Goal: Task Accomplishment & Management: Use online tool/utility

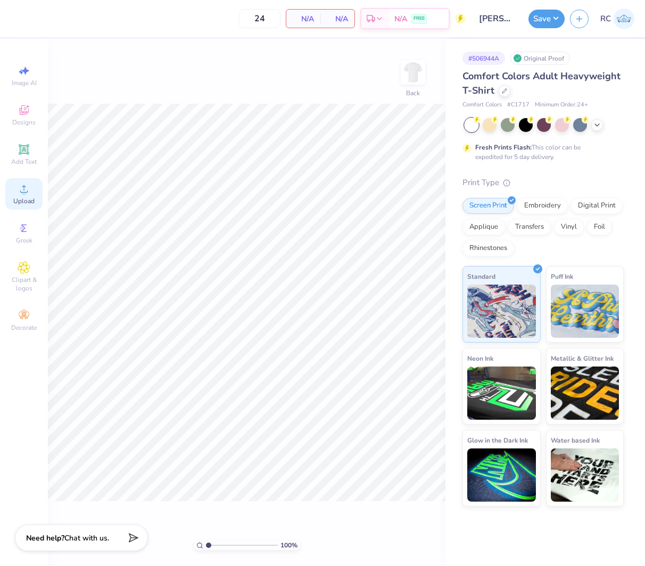
click at [32, 196] on div "Upload" at bounding box center [23, 193] width 37 height 31
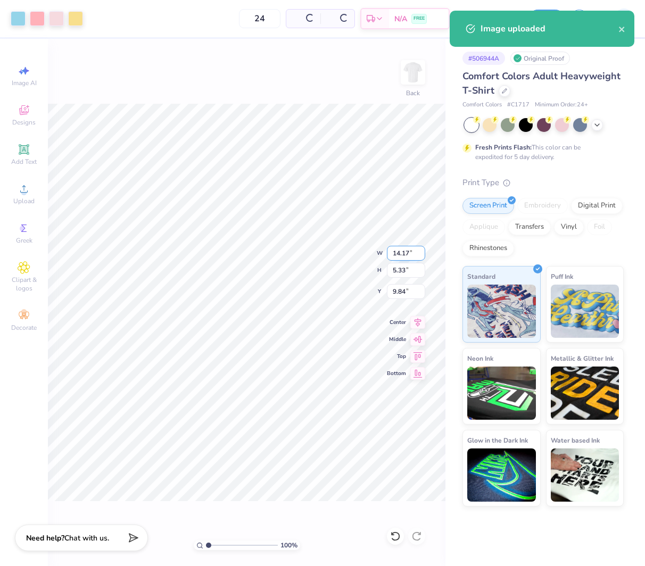
click at [402, 256] on input "14.17" at bounding box center [406, 253] width 38 height 15
type input "12.00"
type input "4.51"
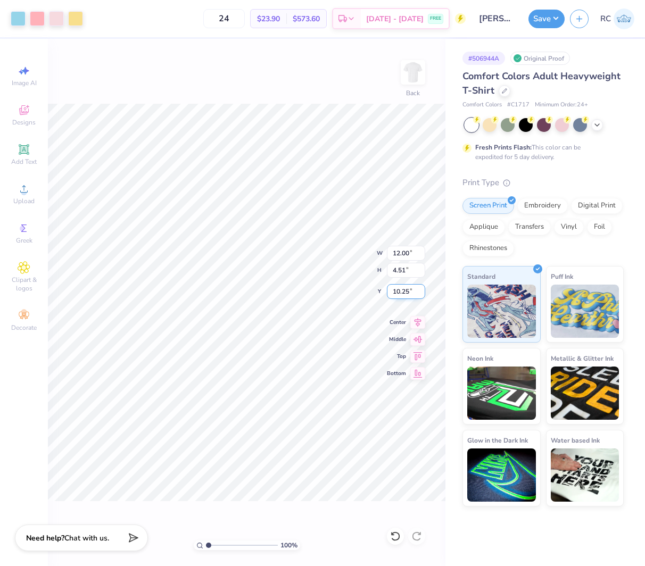
click at [411, 289] on input "10.25" at bounding box center [406, 291] width 38 height 15
type input "3.00"
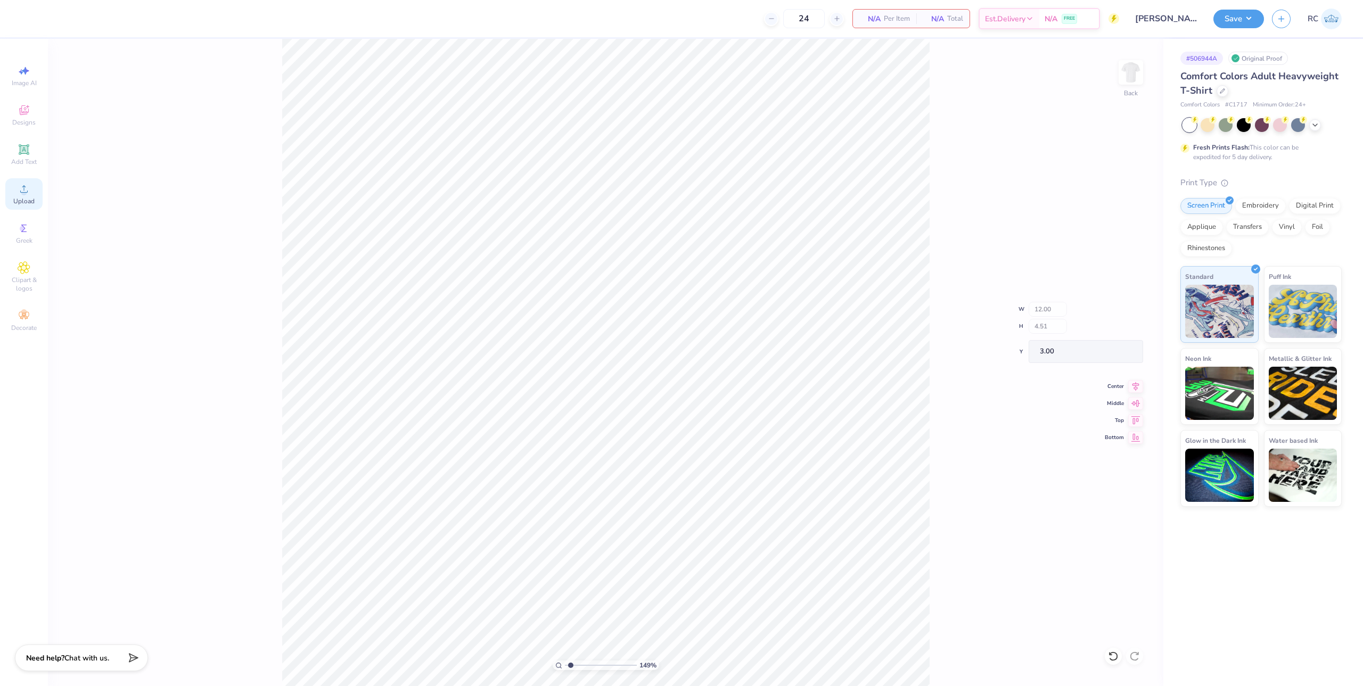
click at [20, 189] on icon at bounding box center [24, 189] width 13 height 13
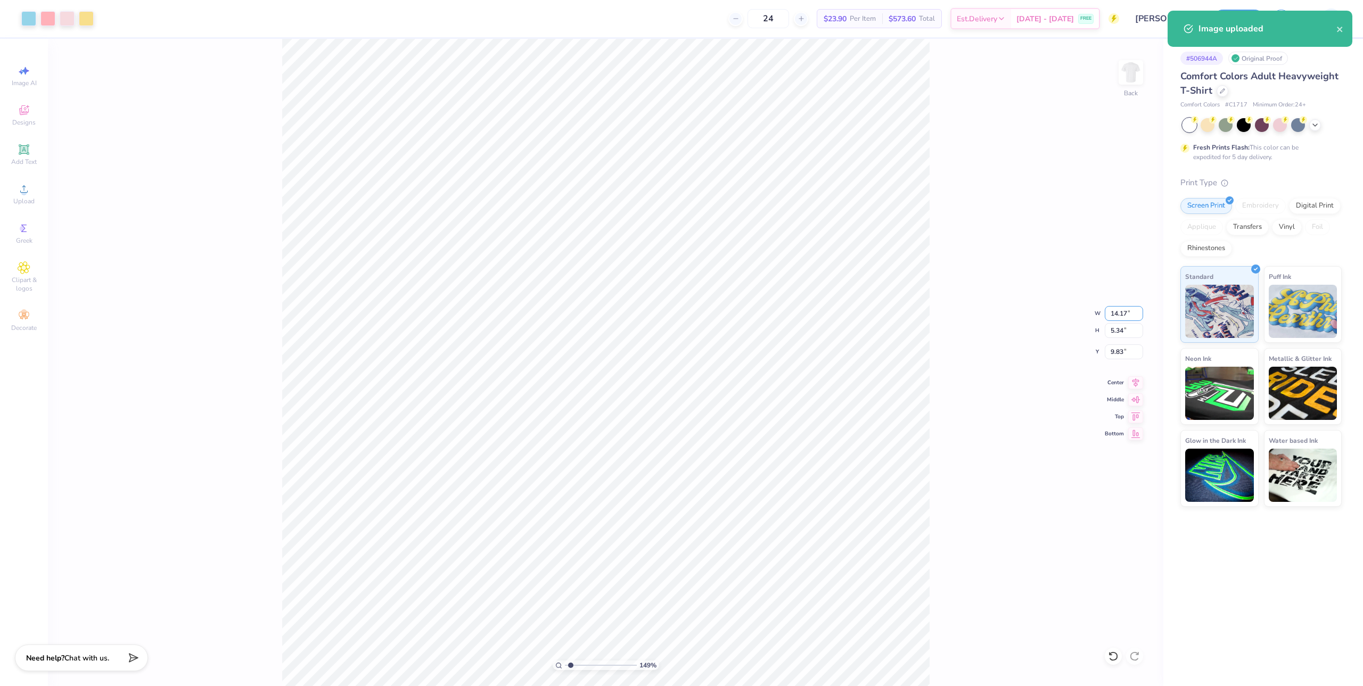
drag, startPoint x: 1131, startPoint y: 314, endPoint x: 1073, endPoint y: 287, distance: 64.1
click at [645, 307] on div "149 % Back W 14.17 14.17 " H 5.34 5.34 " Y 9.83 9.83 " Center Middle Top Bottom" at bounding box center [605, 362] width 1115 height 647
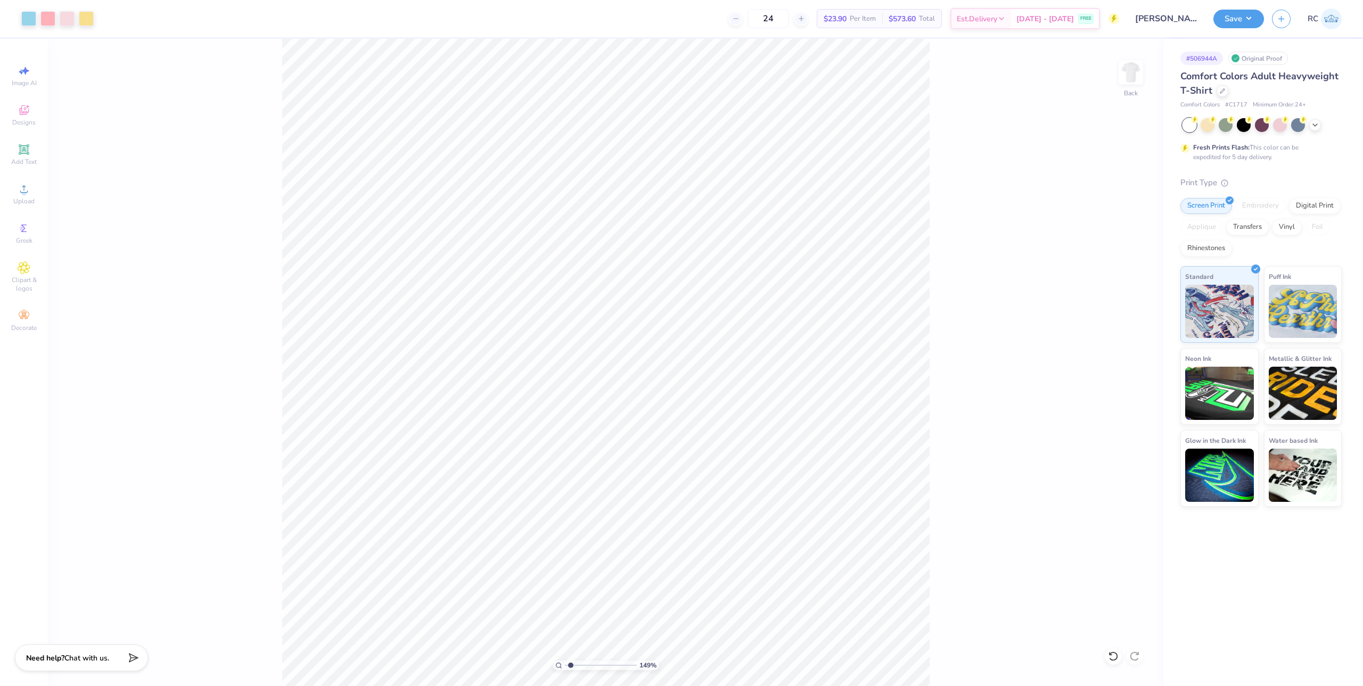
type input "1.49212329151837"
click at [645, 310] on input "14.17" at bounding box center [1123, 313] width 38 height 15
type input "12"
type input "1.49212329151837"
type input "12.00"
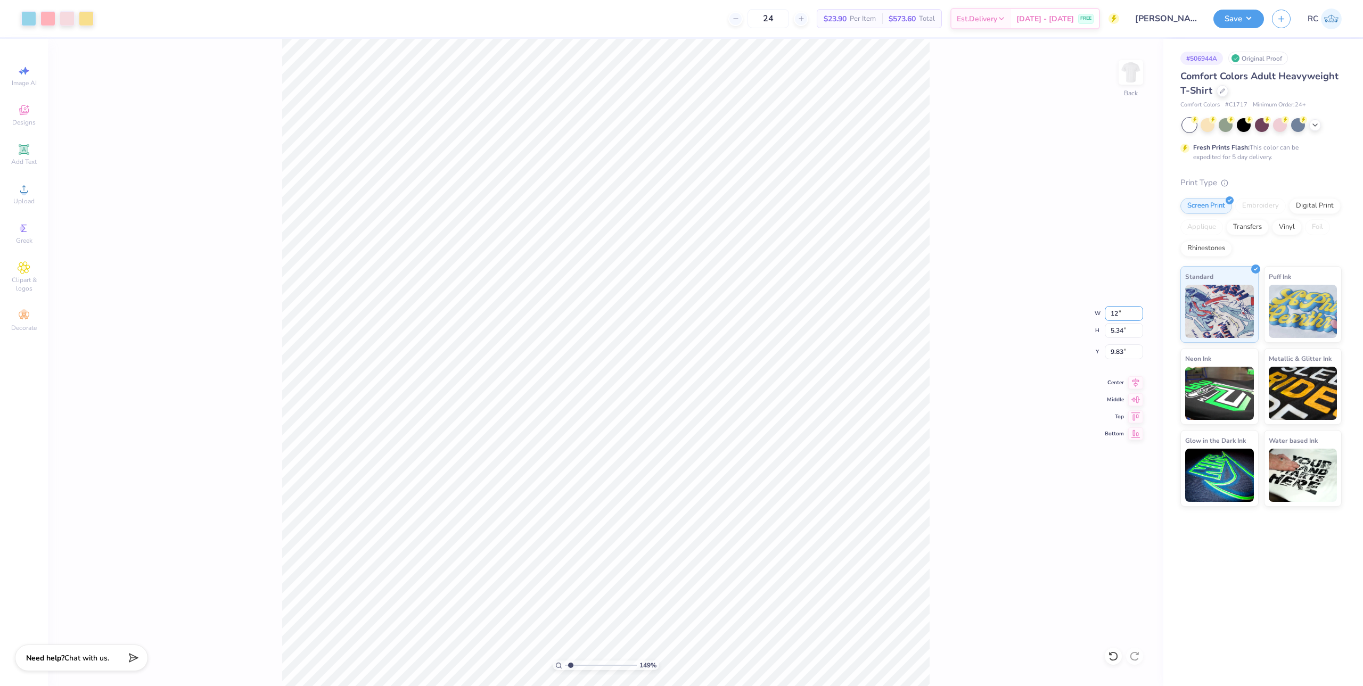
type input "4.52"
click at [645, 351] on input "10.23" at bounding box center [1123, 351] width 38 height 15
click at [645, 350] on input "10.23" at bounding box center [1123, 351] width 38 height 15
type input "3"
type input "1.49212329151837"
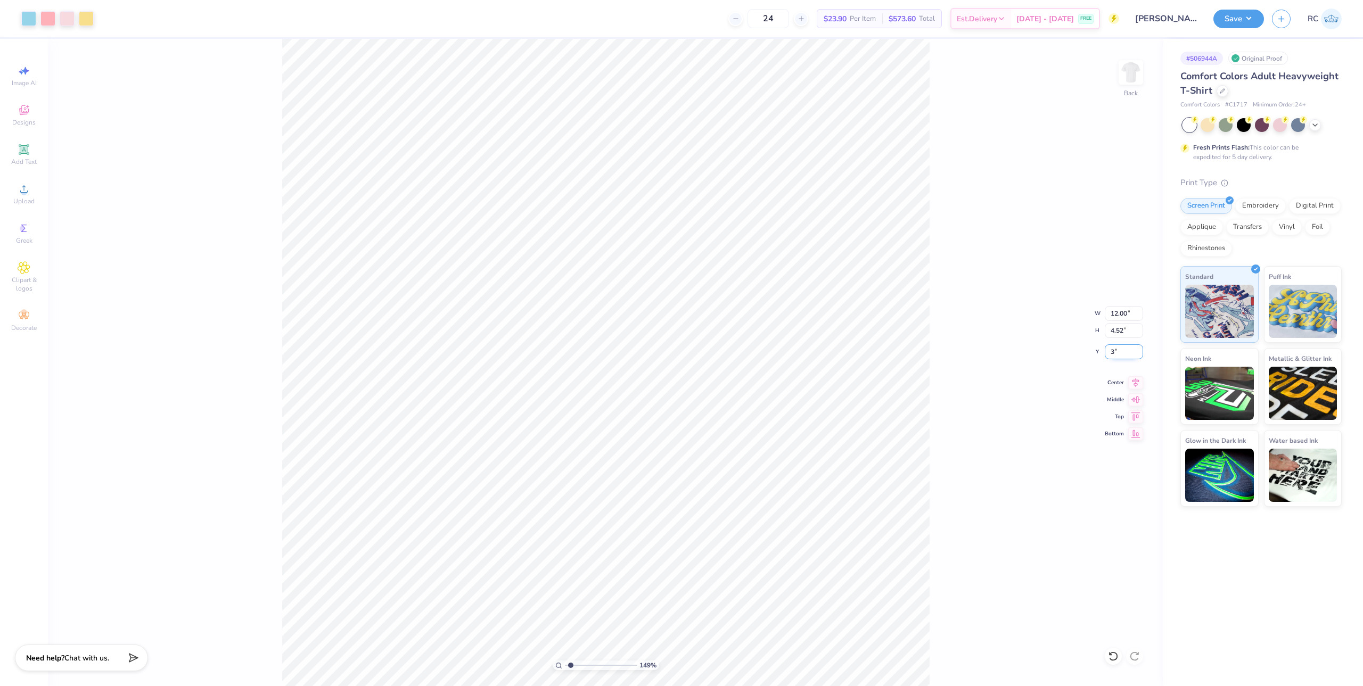
type input "3.00"
click at [645, 20] on button "Save" at bounding box center [1238, 17] width 51 height 19
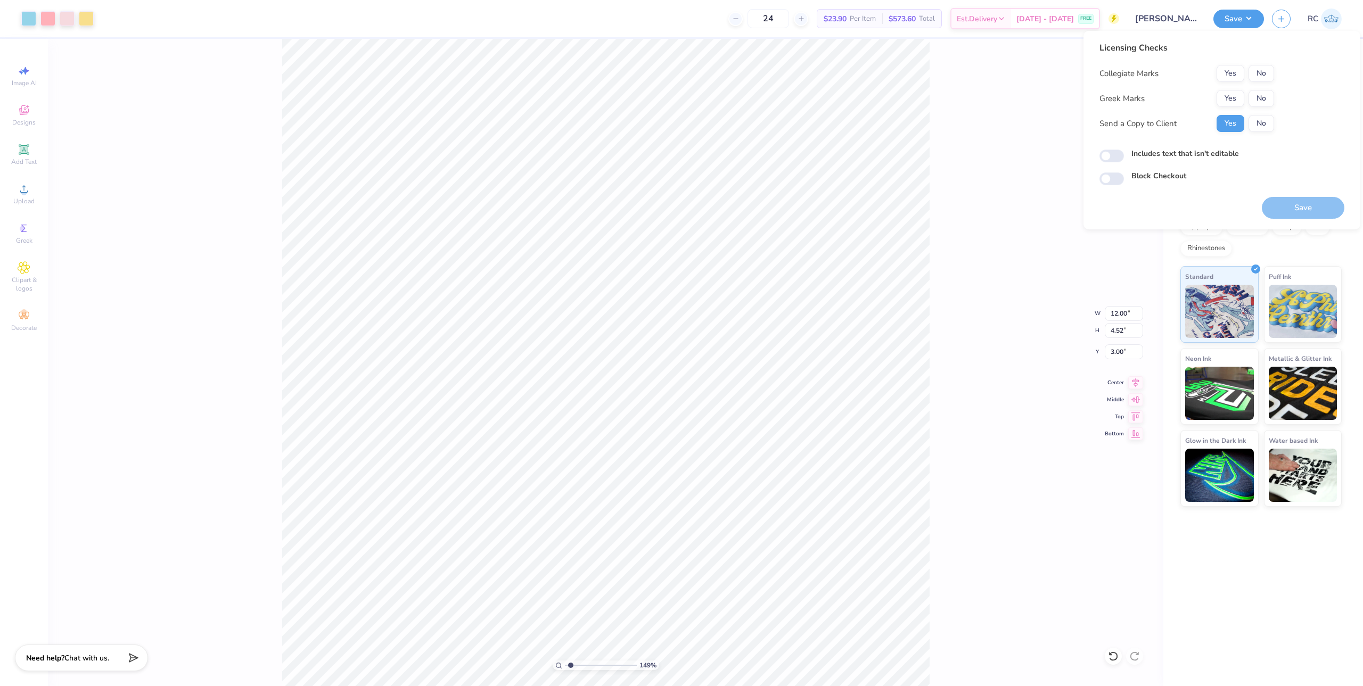
click at [645, 89] on div "Collegiate Marks Yes No Greek Marks Yes No Send a Copy to Client Yes No" at bounding box center [1186, 98] width 175 height 67
click at [645, 98] on button "No" at bounding box center [1261, 98] width 26 height 17
click at [645, 71] on button "No" at bounding box center [1261, 73] width 26 height 17
type input "1.49212329151837"
click at [645, 155] on input "Includes text that isn't editable" at bounding box center [1111, 156] width 24 height 13
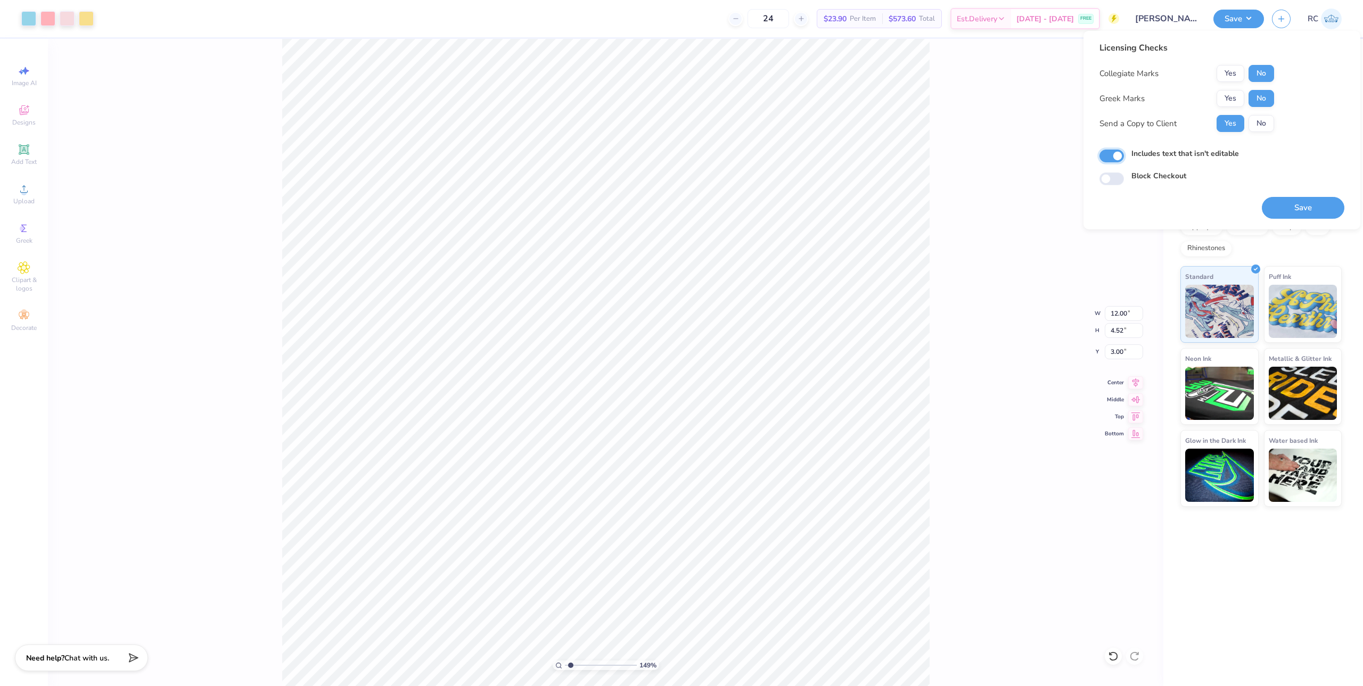
checkbox input "true"
click at [645, 202] on button "Save" at bounding box center [1302, 208] width 83 height 22
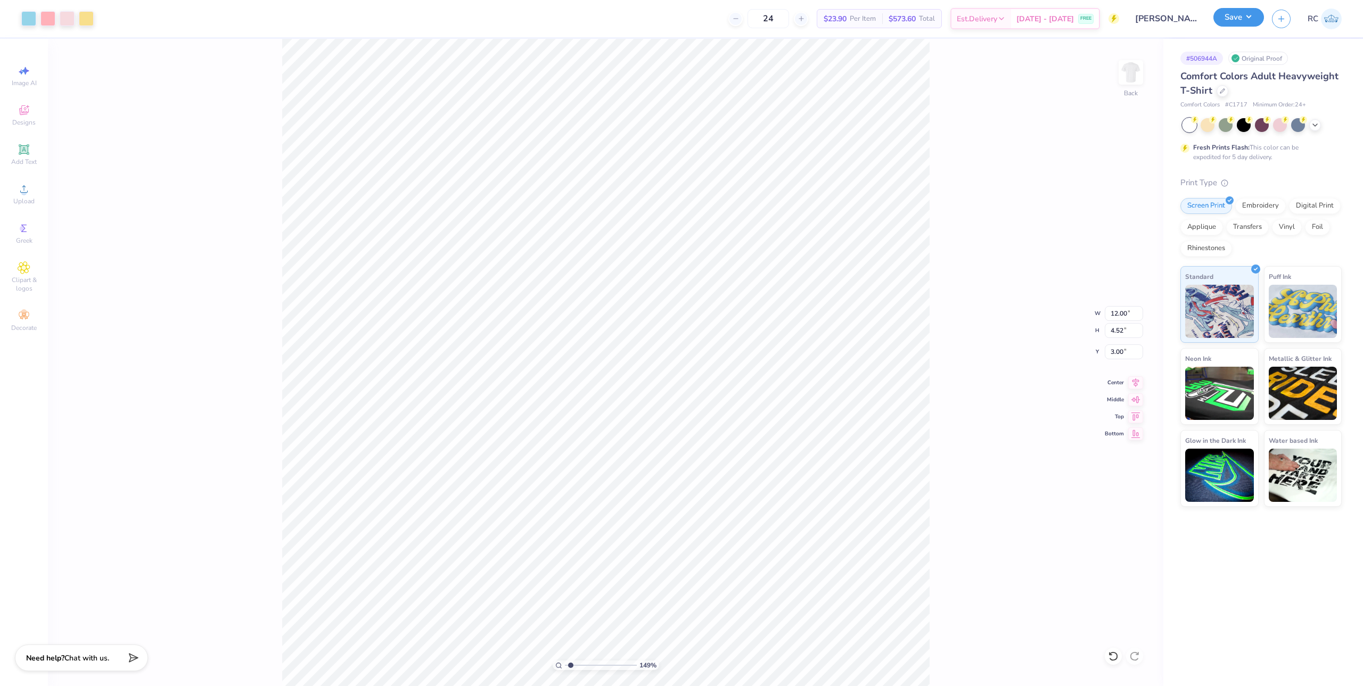
click at [645, 22] on button "Save" at bounding box center [1238, 17] width 51 height 19
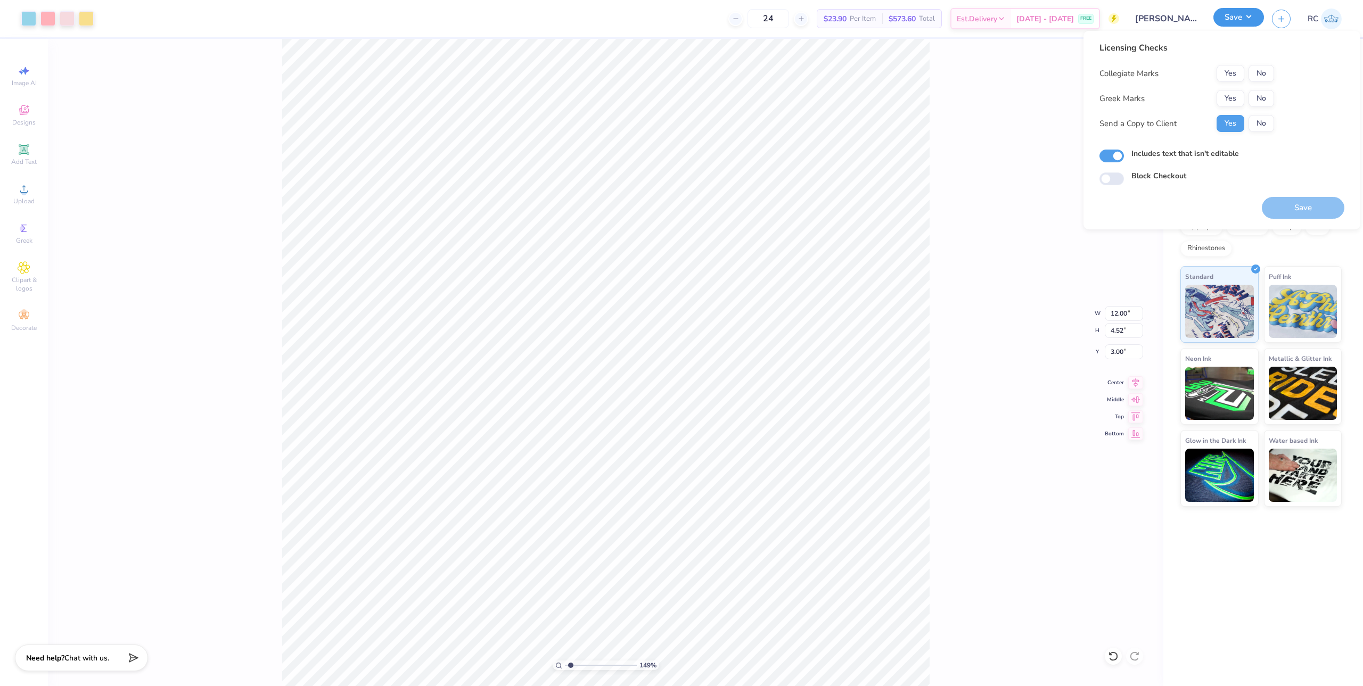
type input "1.49212329151837"
click at [645, 22] on button "Save" at bounding box center [1238, 17] width 51 height 19
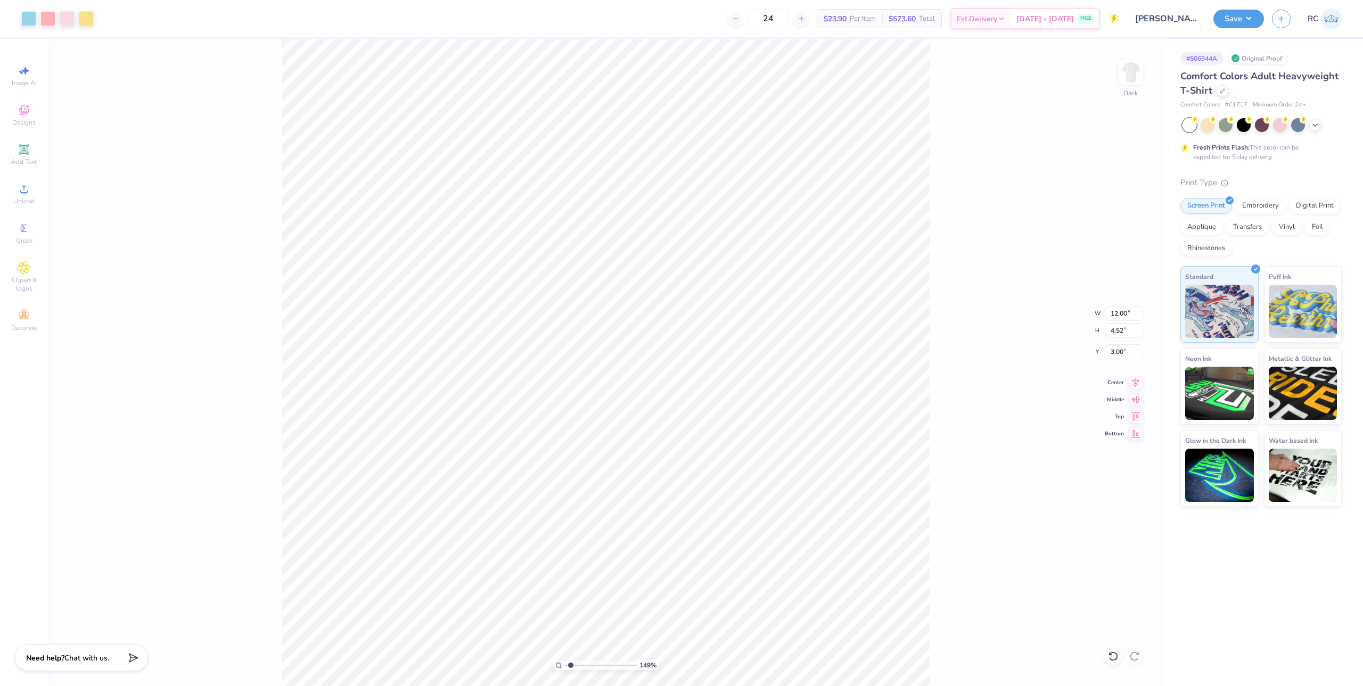
type input "1.49212329151837"
click at [31, 200] on span "Upload" at bounding box center [23, 201] width 21 height 9
click at [36, 187] on div "Upload" at bounding box center [23, 193] width 37 height 31
click at [1123, 310] on input "15.00" at bounding box center [1123, 313] width 38 height 15
type input "12.00"
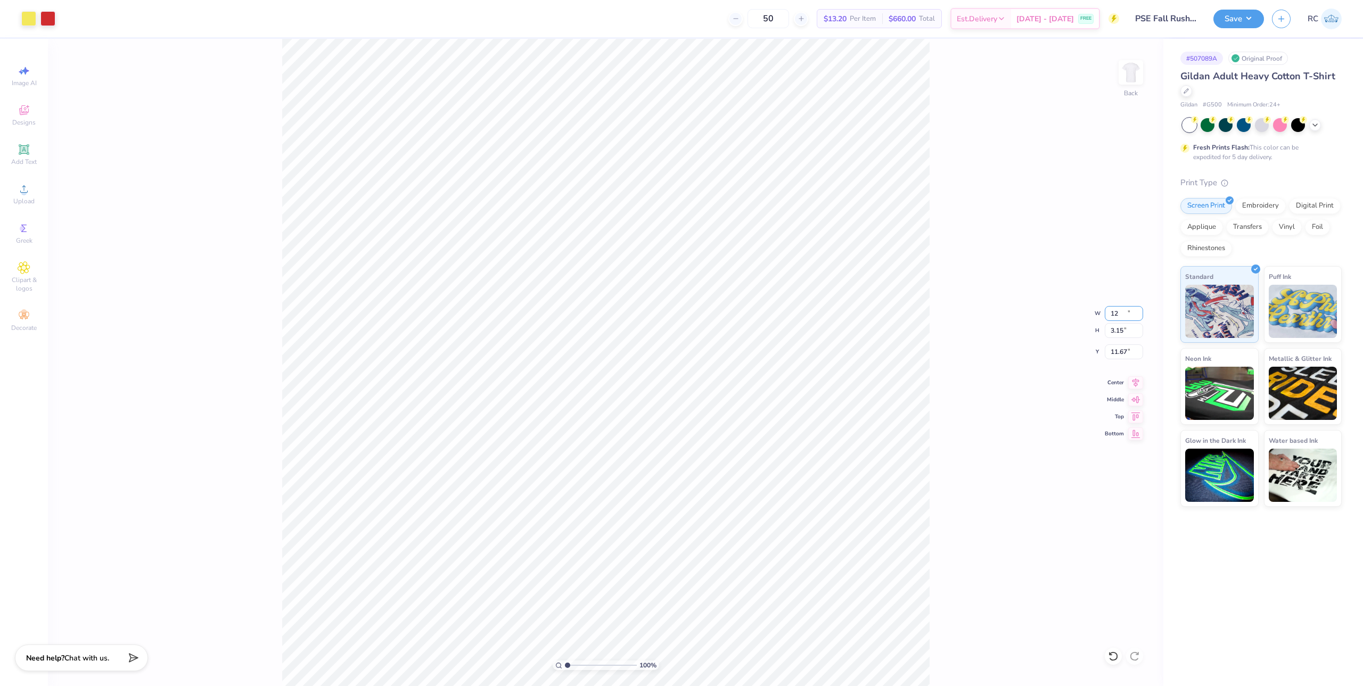
type input "3.15"
click at [1125, 349] on input "11.67" at bounding box center [1123, 351] width 38 height 15
type input "3.00"
click at [21, 193] on icon at bounding box center [24, 189] width 13 height 13
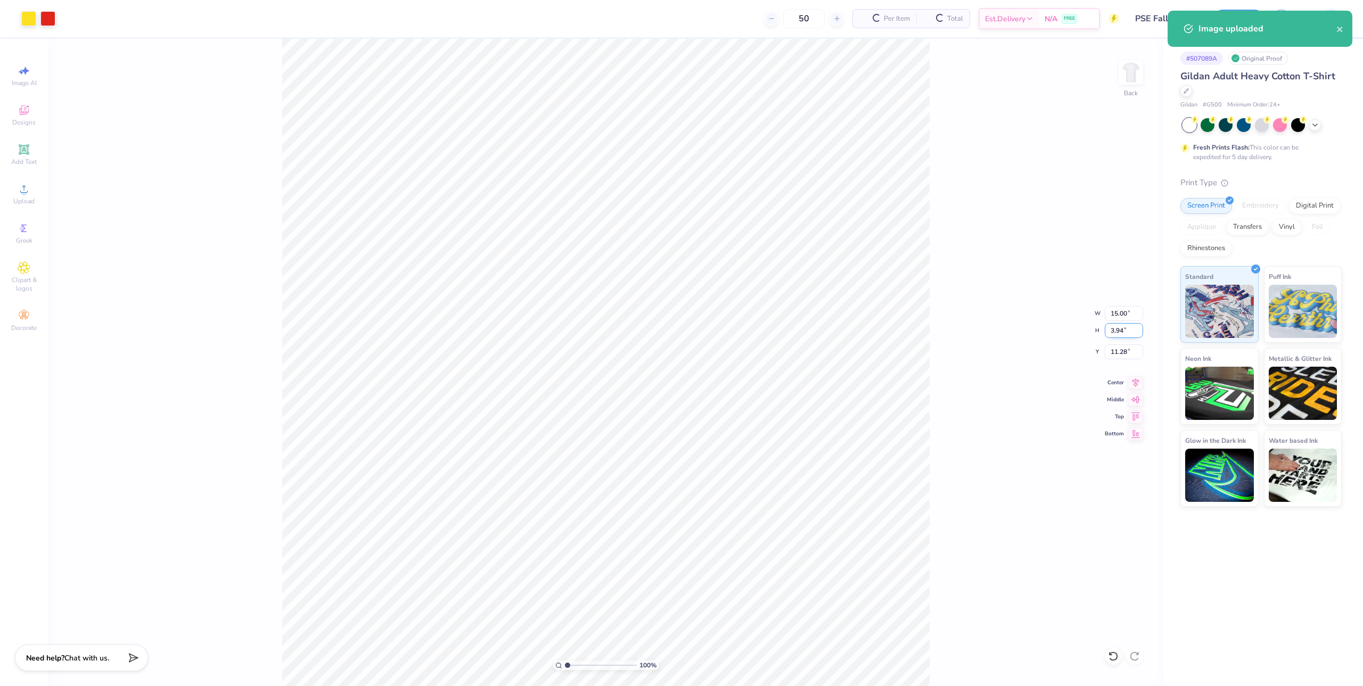
click at [1125, 323] on input "3.94" at bounding box center [1123, 330] width 38 height 15
click at [1124, 316] on input "15.00" at bounding box center [1123, 313] width 38 height 15
type input "12.00"
type input "3.15"
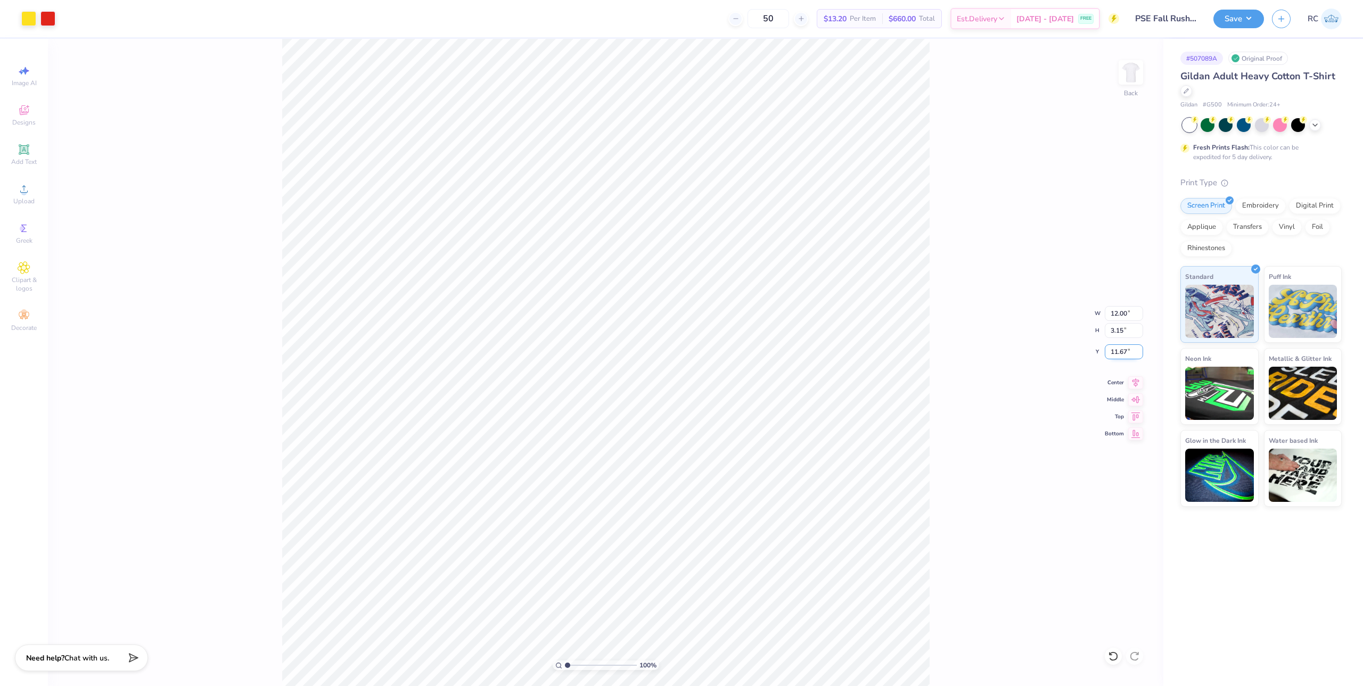
click at [1129, 353] on input "11.67" at bounding box center [1123, 351] width 38 height 15
type input "3.00"
click at [1236, 17] on button "Save" at bounding box center [1238, 17] width 51 height 19
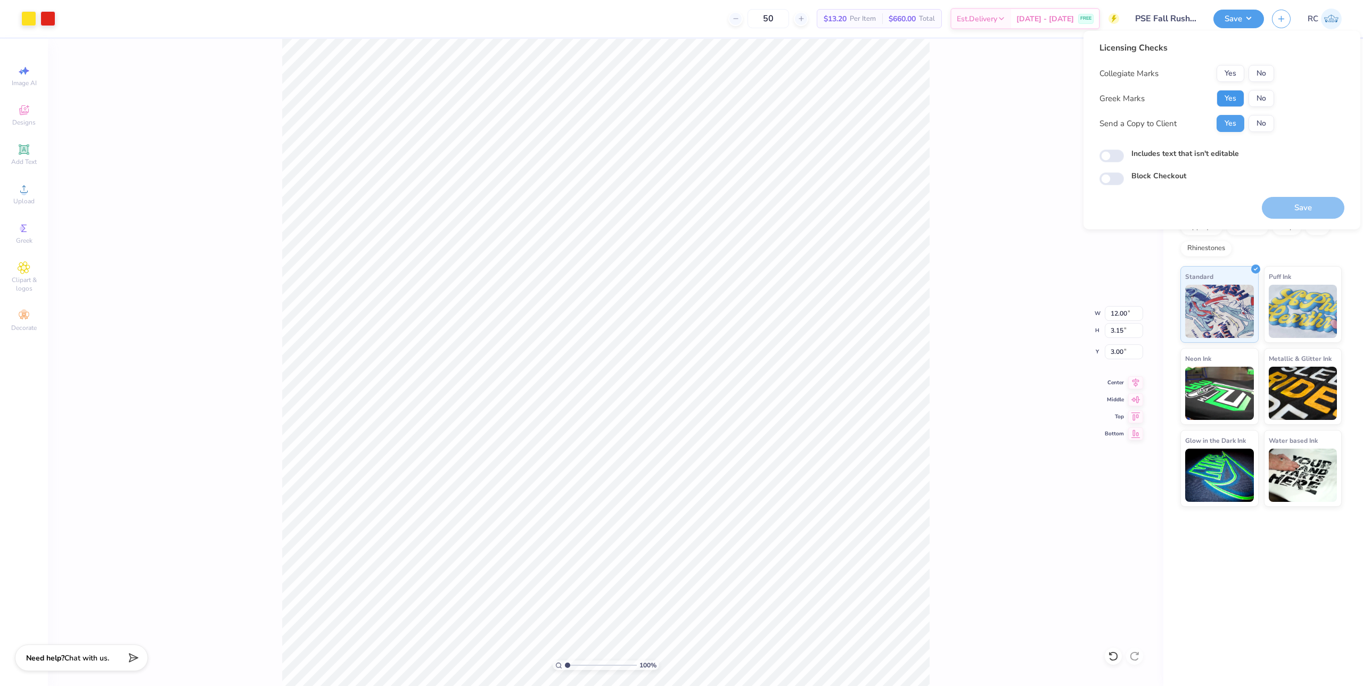
click at [1227, 93] on button "Yes" at bounding box center [1230, 98] width 28 height 17
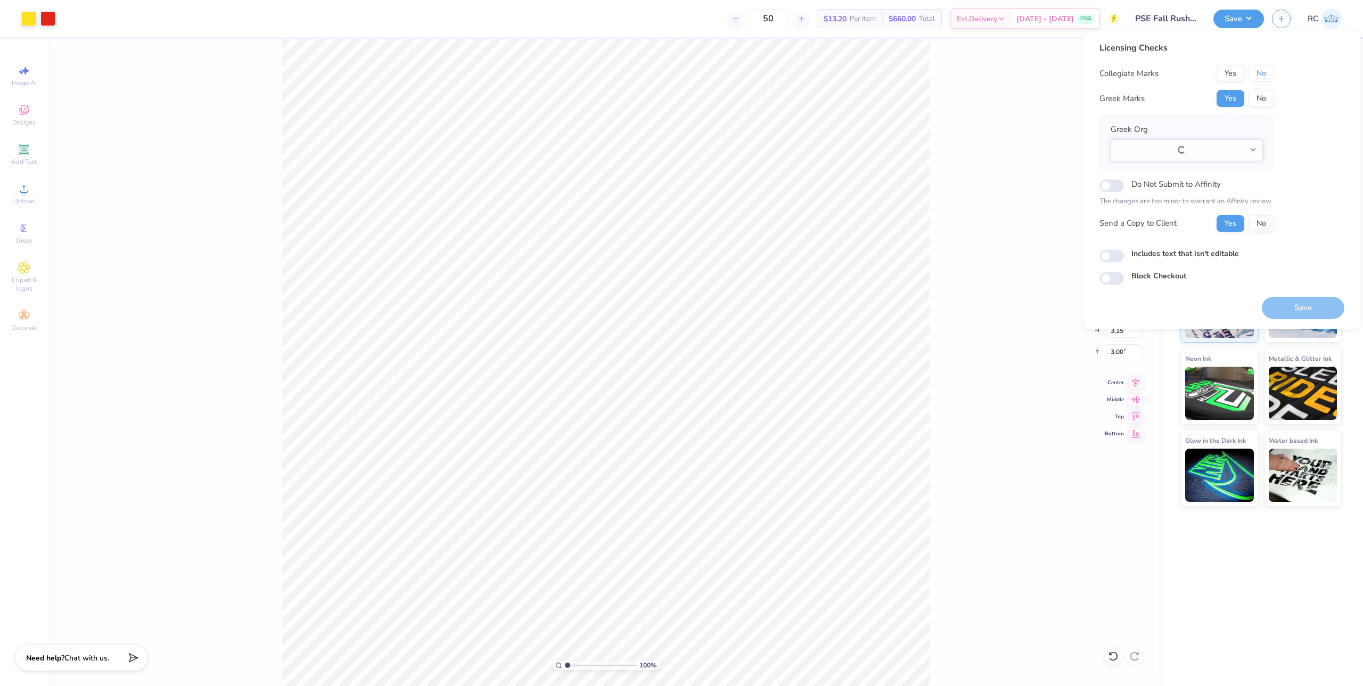
click at [1257, 73] on button "No" at bounding box center [1261, 73] width 26 height 17
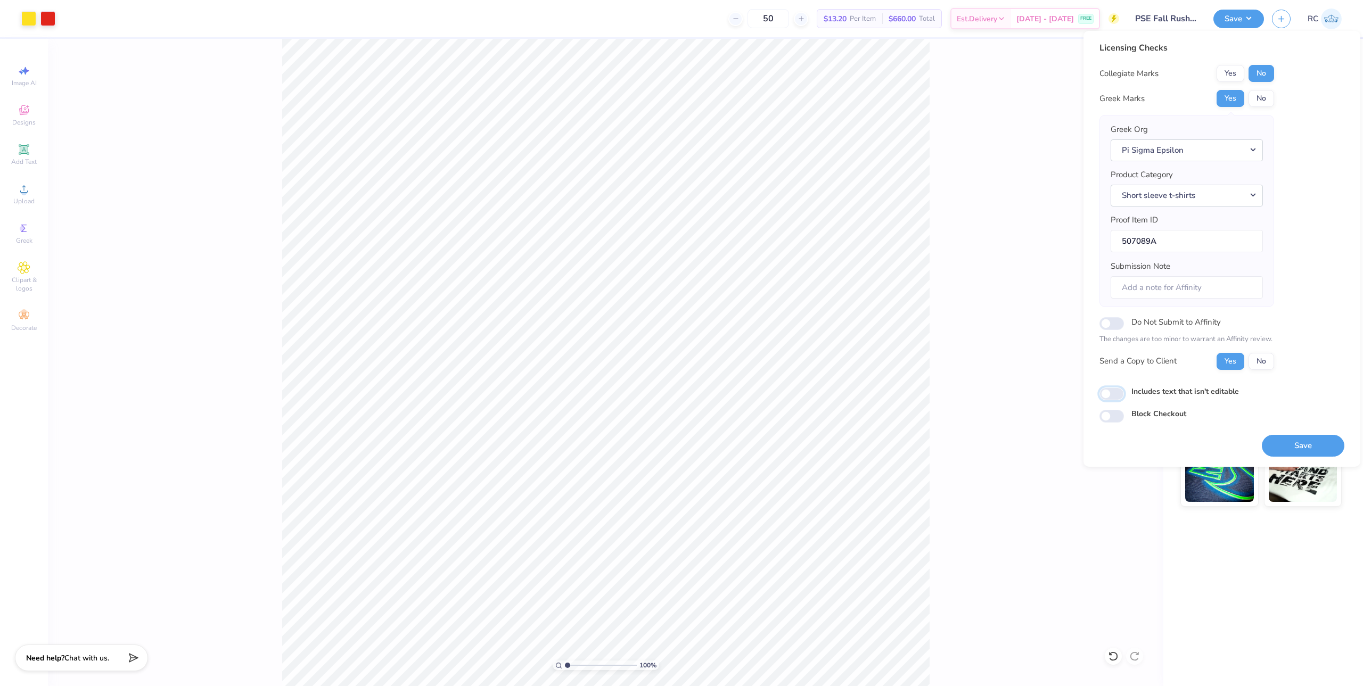
click at [1116, 395] on input "Includes text that isn't editable" at bounding box center [1111, 393] width 24 height 13
checkbox input "true"
click at [214, 168] on div "100 % Back W 12.00 12.00 " H 3.15 3.15 " Y 3.00 3.00 " Center Middle Top Bottom" at bounding box center [605, 362] width 1115 height 647
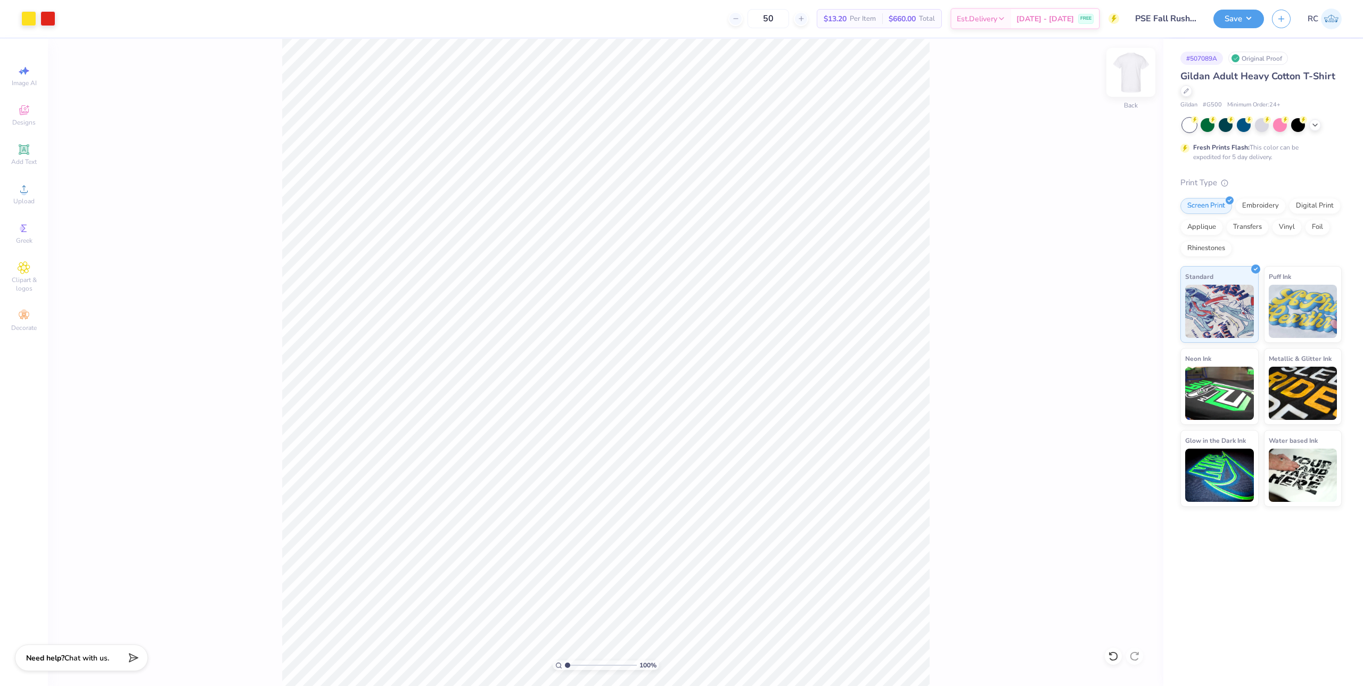
click at [1134, 72] on img at bounding box center [1130, 72] width 43 height 43
click at [17, 201] on span "Upload" at bounding box center [23, 201] width 21 height 9
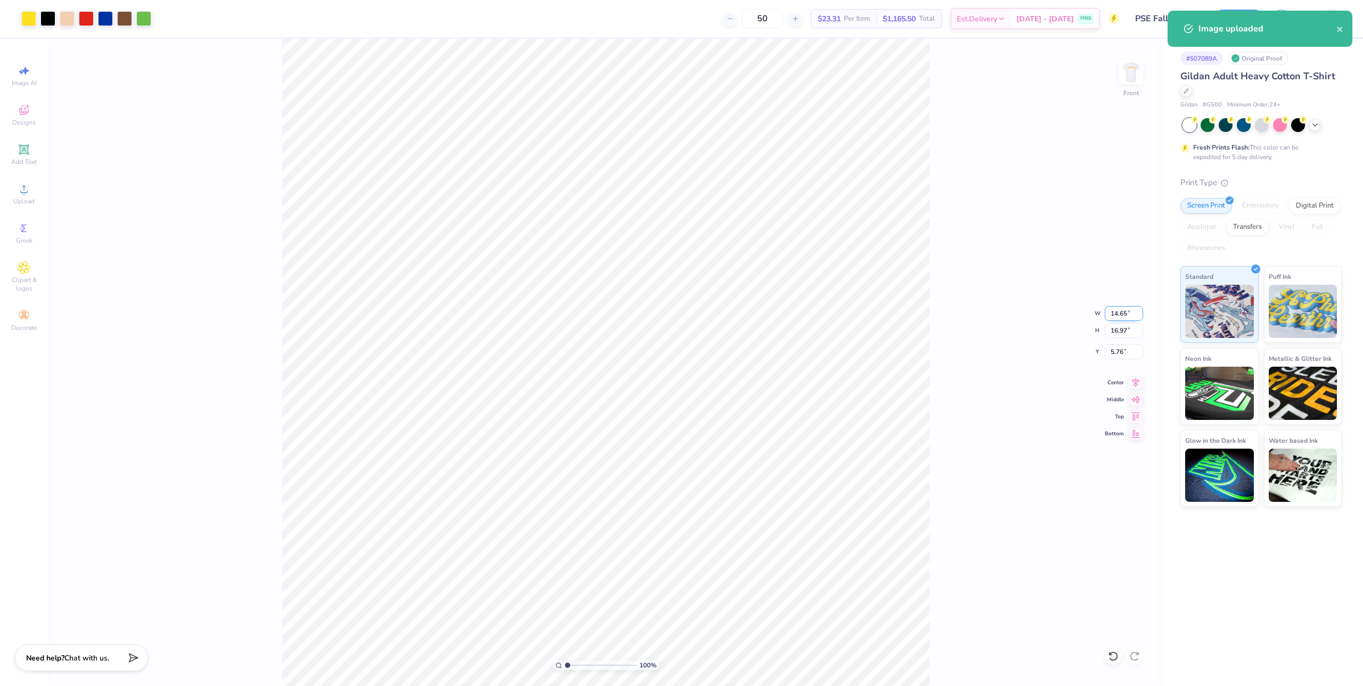
click at [1128, 310] on input "14.65" at bounding box center [1123, 313] width 38 height 15
type input "12.00"
type input "13.91"
click at [1121, 358] on input "7.30" at bounding box center [1123, 351] width 38 height 15
type input "3.00"
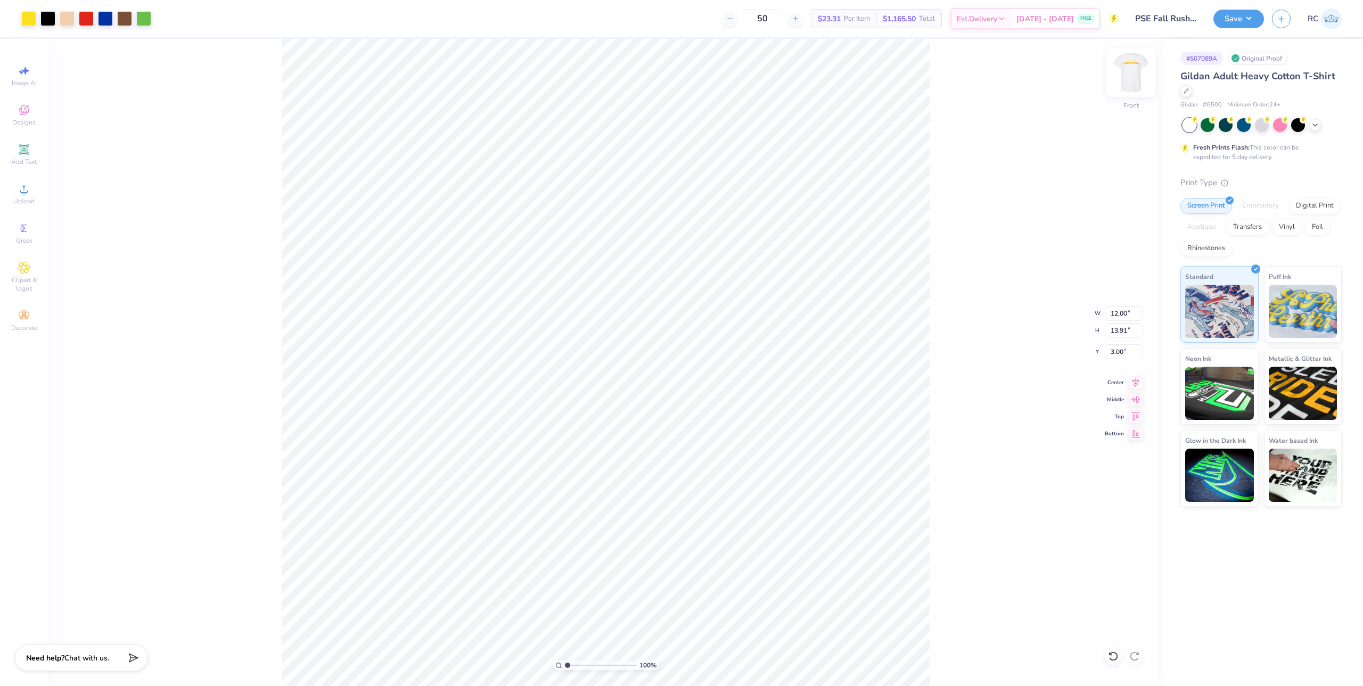
click at [1137, 71] on img at bounding box center [1130, 72] width 43 height 43
click at [1127, 70] on img at bounding box center [1130, 72] width 43 height 43
click at [1258, 14] on button "Save" at bounding box center [1238, 17] width 51 height 19
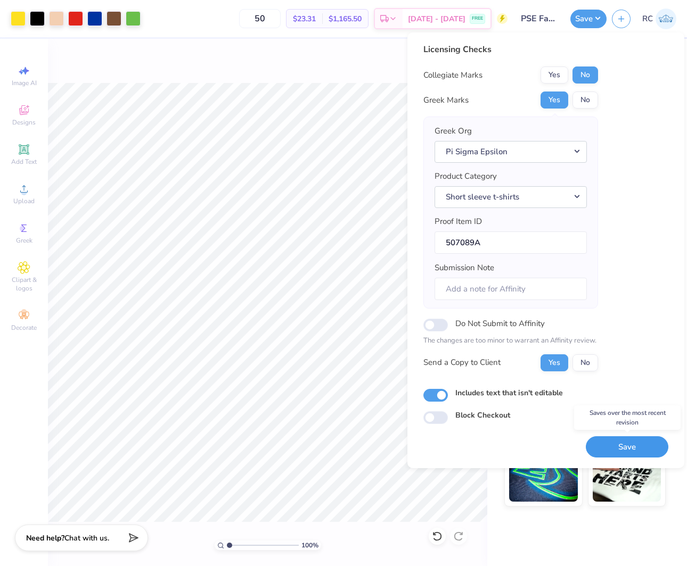
click at [618, 448] on button "Save" at bounding box center [627, 447] width 83 height 22
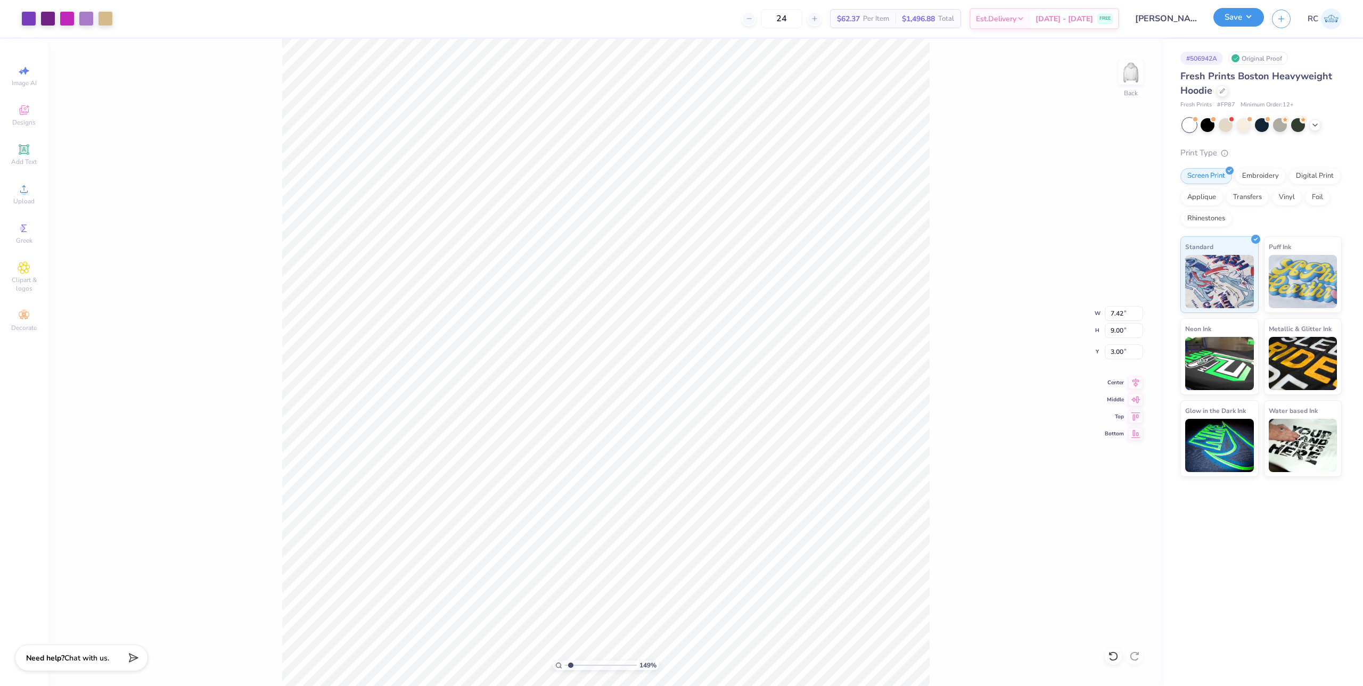
click at [1245, 25] on button "Save" at bounding box center [1238, 17] width 51 height 19
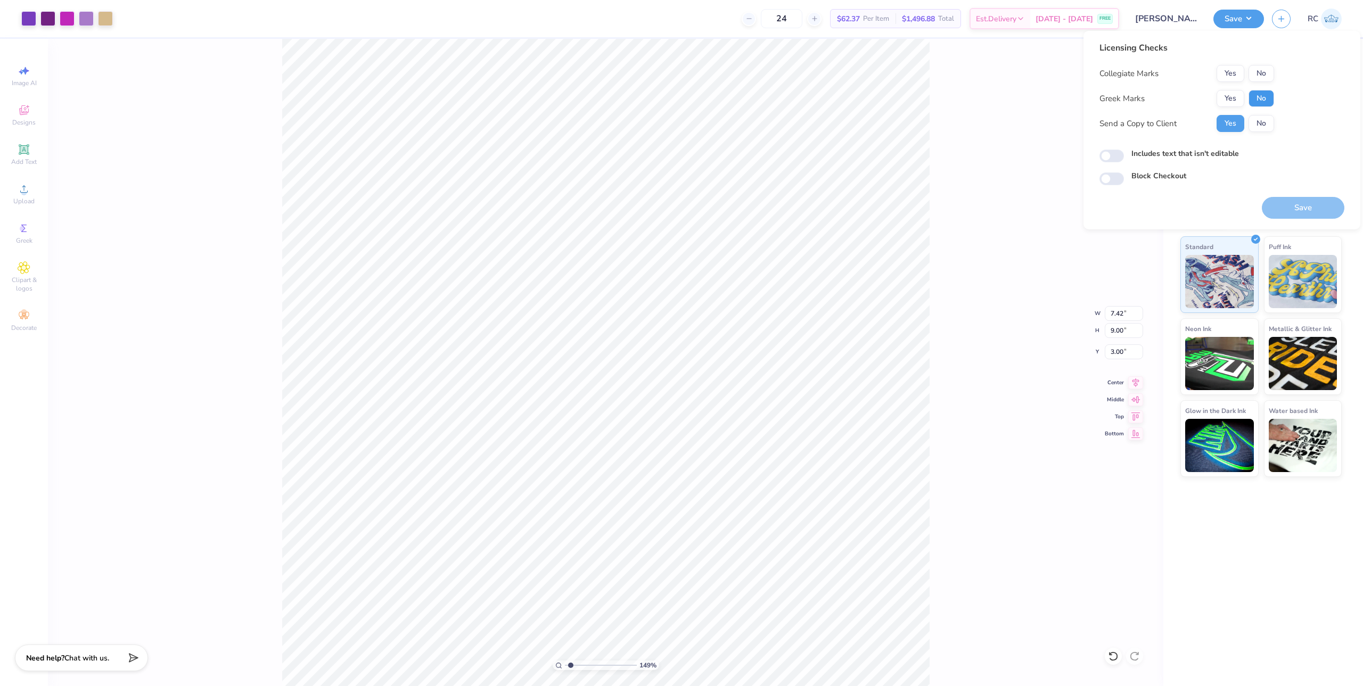
click at [1257, 93] on button "No" at bounding box center [1261, 98] width 26 height 17
click at [1259, 76] on button "No" at bounding box center [1261, 73] width 26 height 17
type input "1.49212329151837"
click at [1107, 154] on input "Includes text that isn't editable" at bounding box center [1111, 156] width 24 height 13
checkbox input "true"
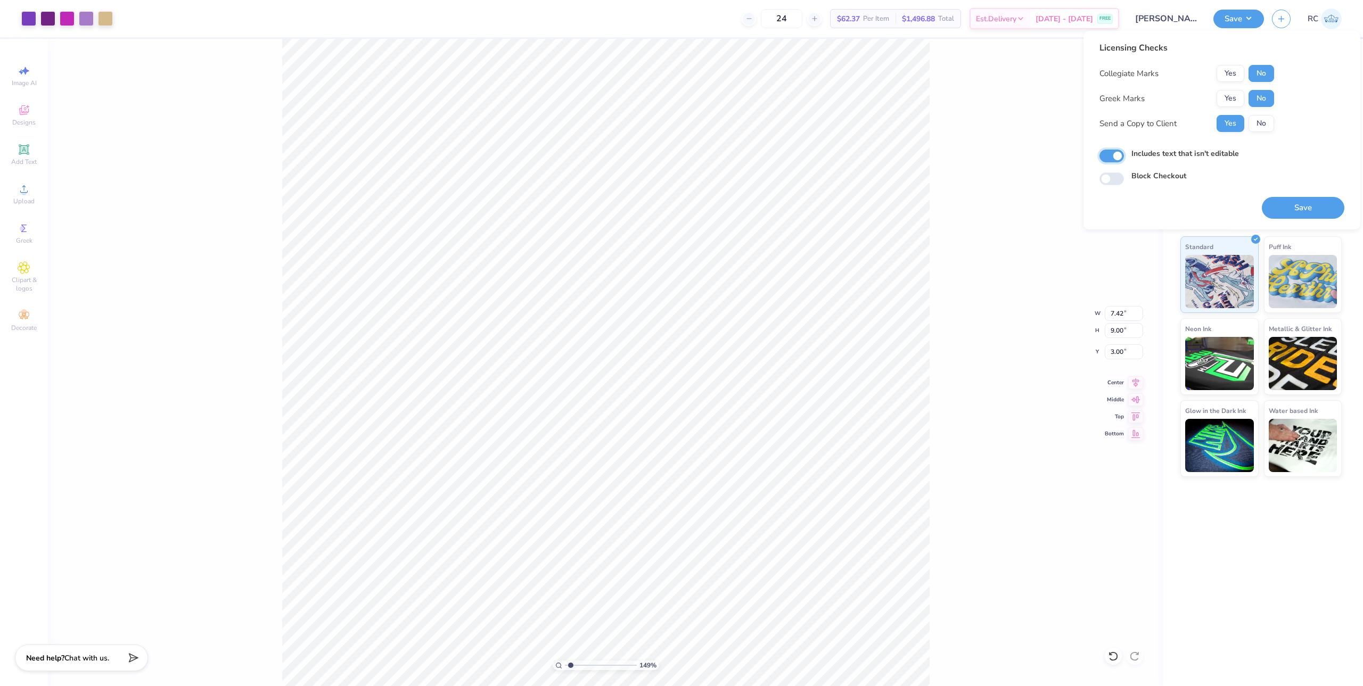
type input "1.49212329151837"
click at [1280, 204] on button "Save" at bounding box center [1302, 208] width 83 height 22
type textarea "x"
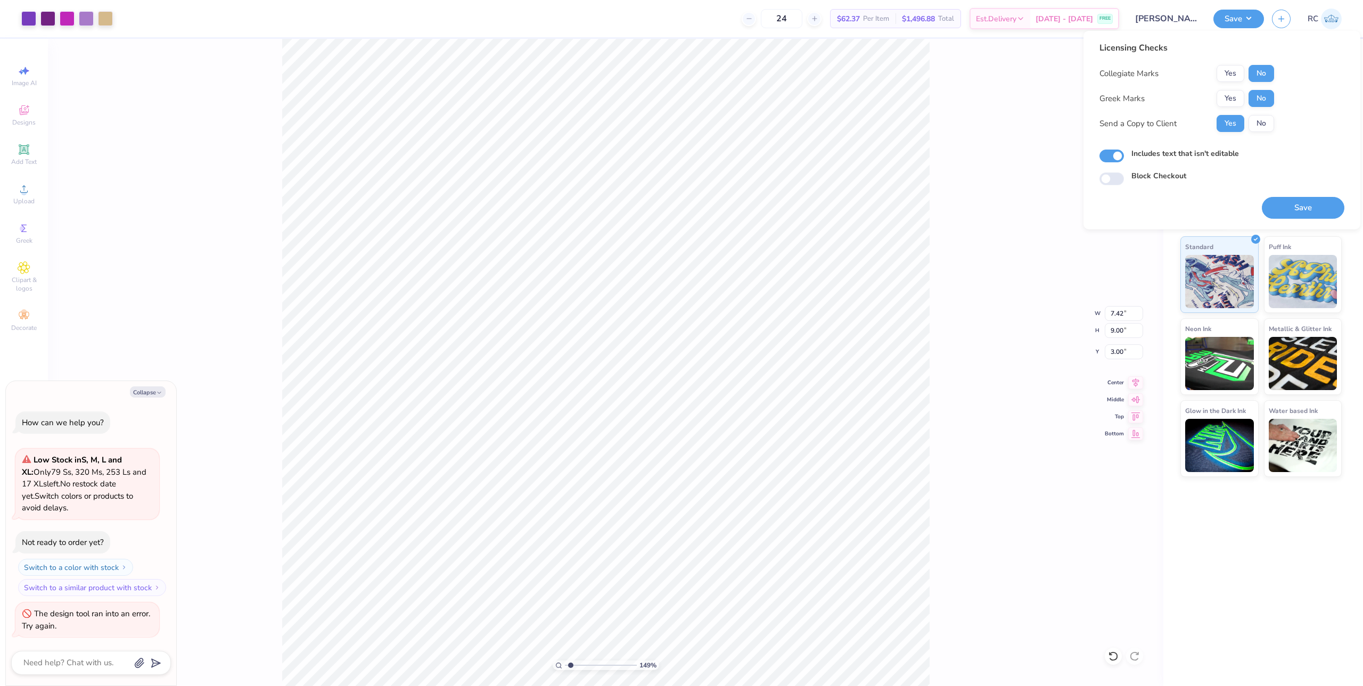
type input "1.49212329151837"
type textarea "x"
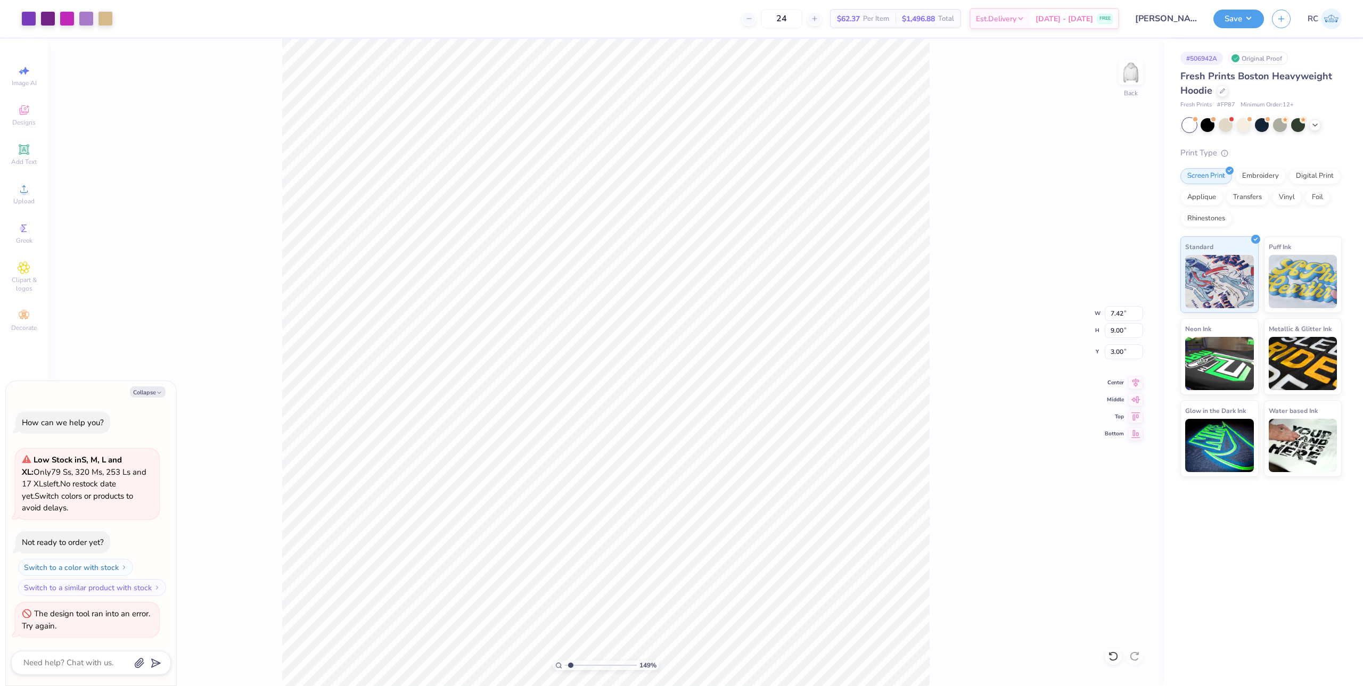
type input "1.49212329151837"
type textarea "x"
click at [32, 199] on span "Upload" at bounding box center [23, 201] width 21 height 9
type input "1.49212329151837"
type textarea "x"
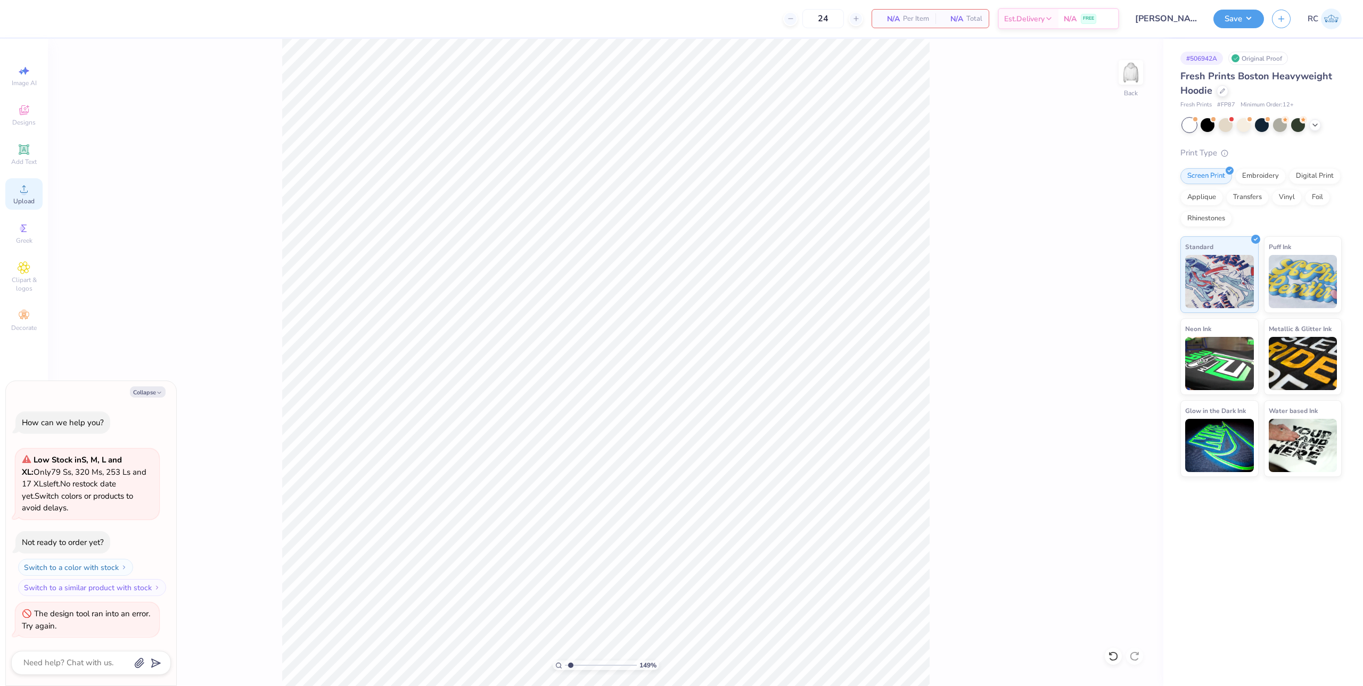
click at [30, 199] on span "Upload" at bounding box center [23, 201] width 21 height 9
type input "1.49212329151837"
type textarea "x"
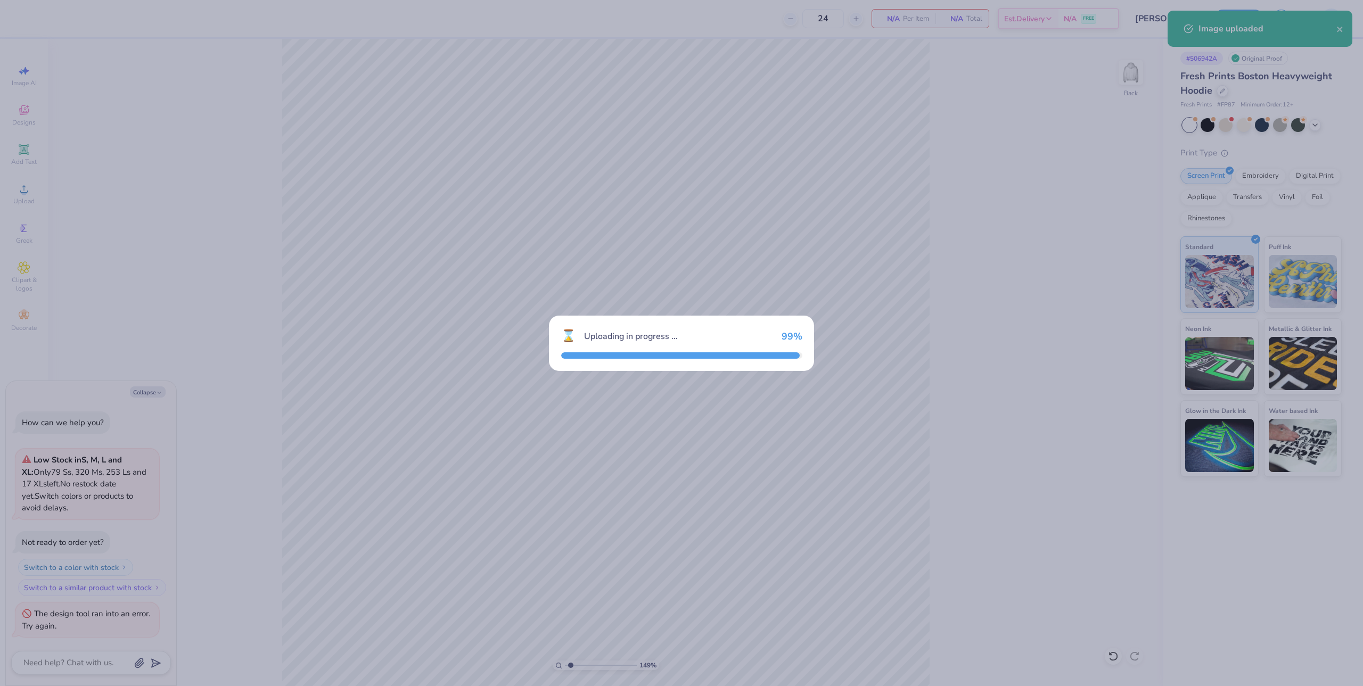
type input "1.49212329151837"
type textarea "x"
type input "1.49212329151837"
type textarea "x"
type input "1.49212329151837"
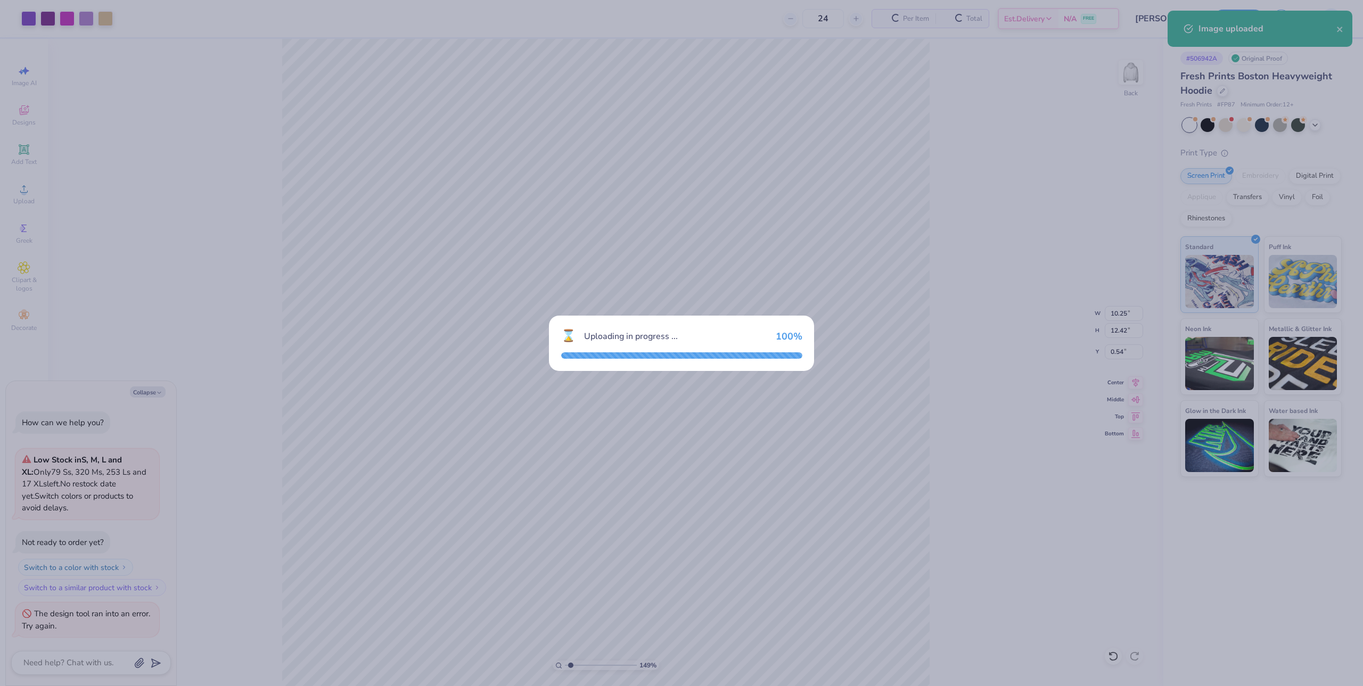
type textarea "x"
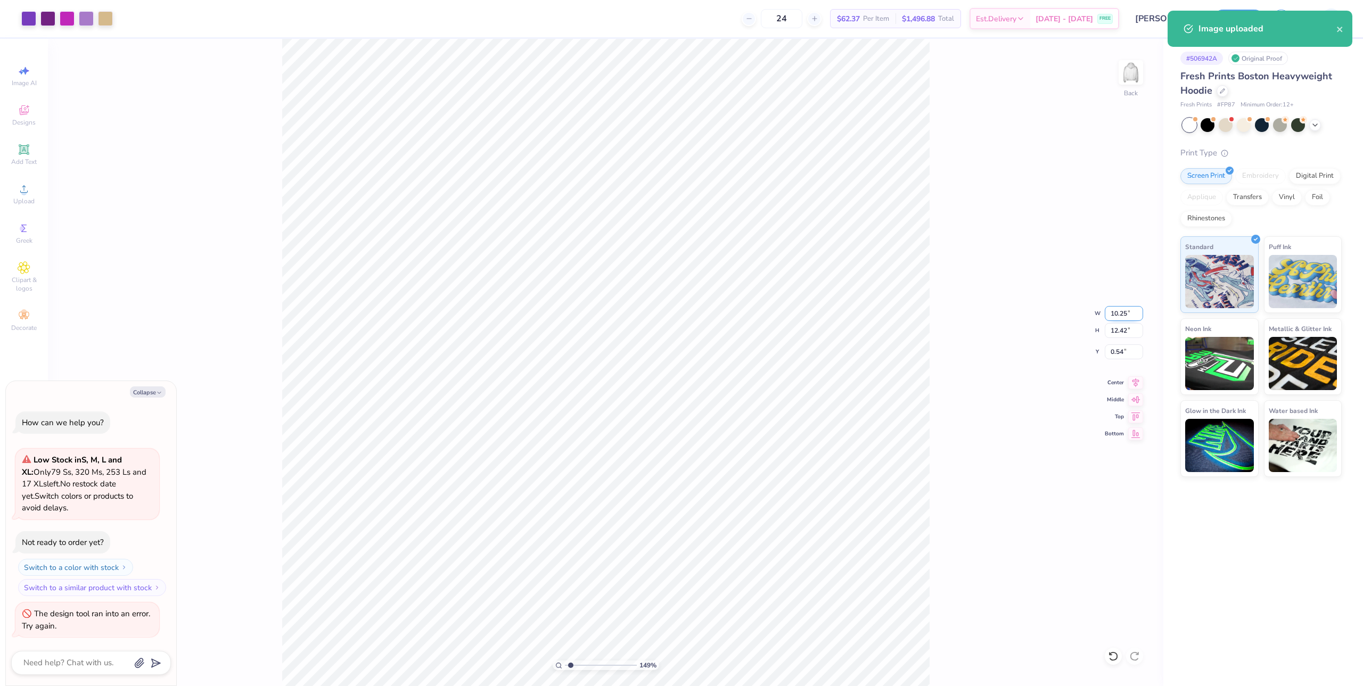
click at [1125, 316] on input "10.25" at bounding box center [1123, 313] width 38 height 15
click at [1125, 334] on input "12.42" at bounding box center [1123, 330] width 38 height 15
type input "9"
type input "1.49212329151837"
type textarea "x"
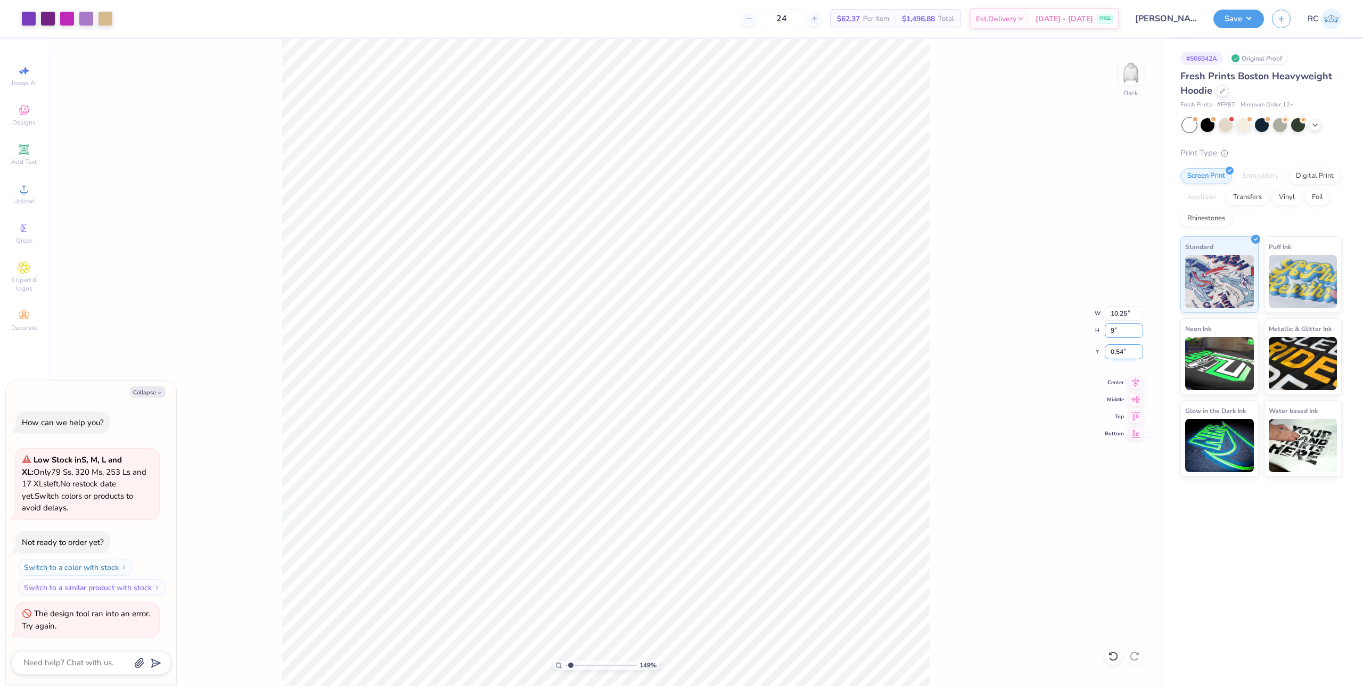
type input "7.42"
type input "9.00"
click at [1127, 352] on input "2.25" at bounding box center [1123, 351] width 38 height 15
type input "3"
type input "1.49212329151837"
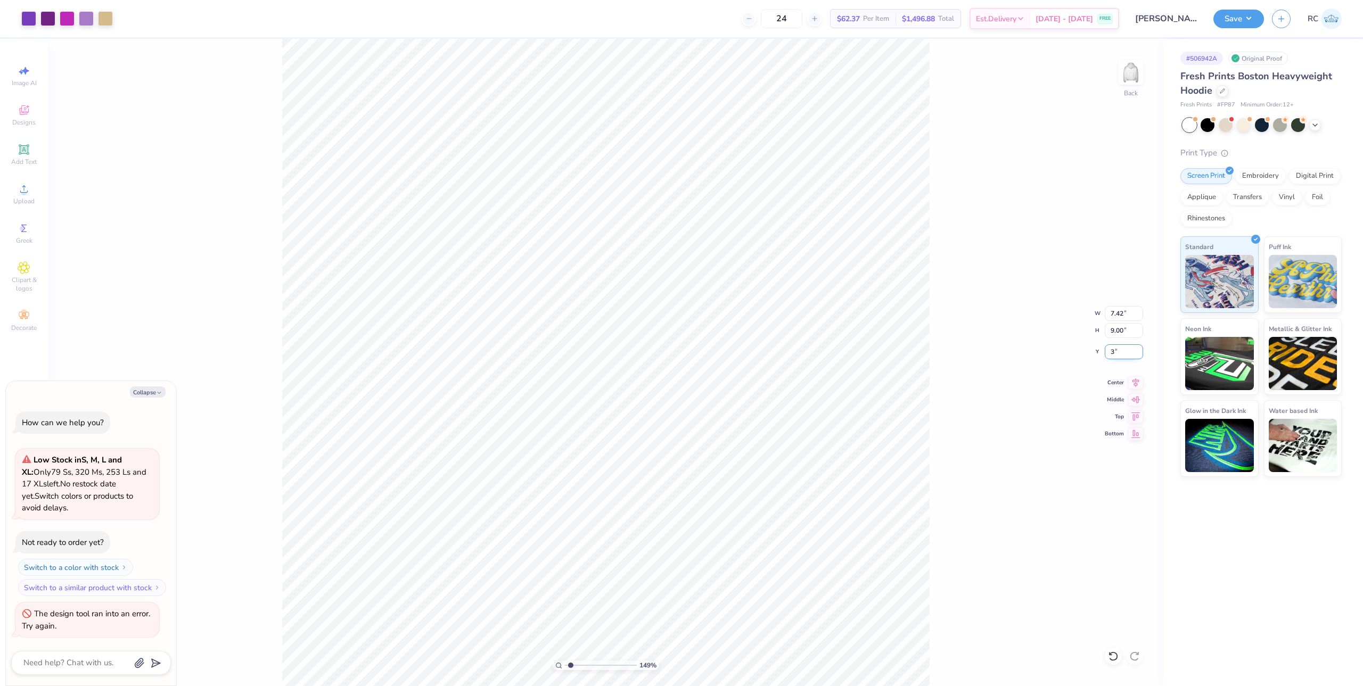
type textarea "x"
type input "1.49212329151837"
type textarea "x"
type input "3.00"
type input "1.49212329151837"
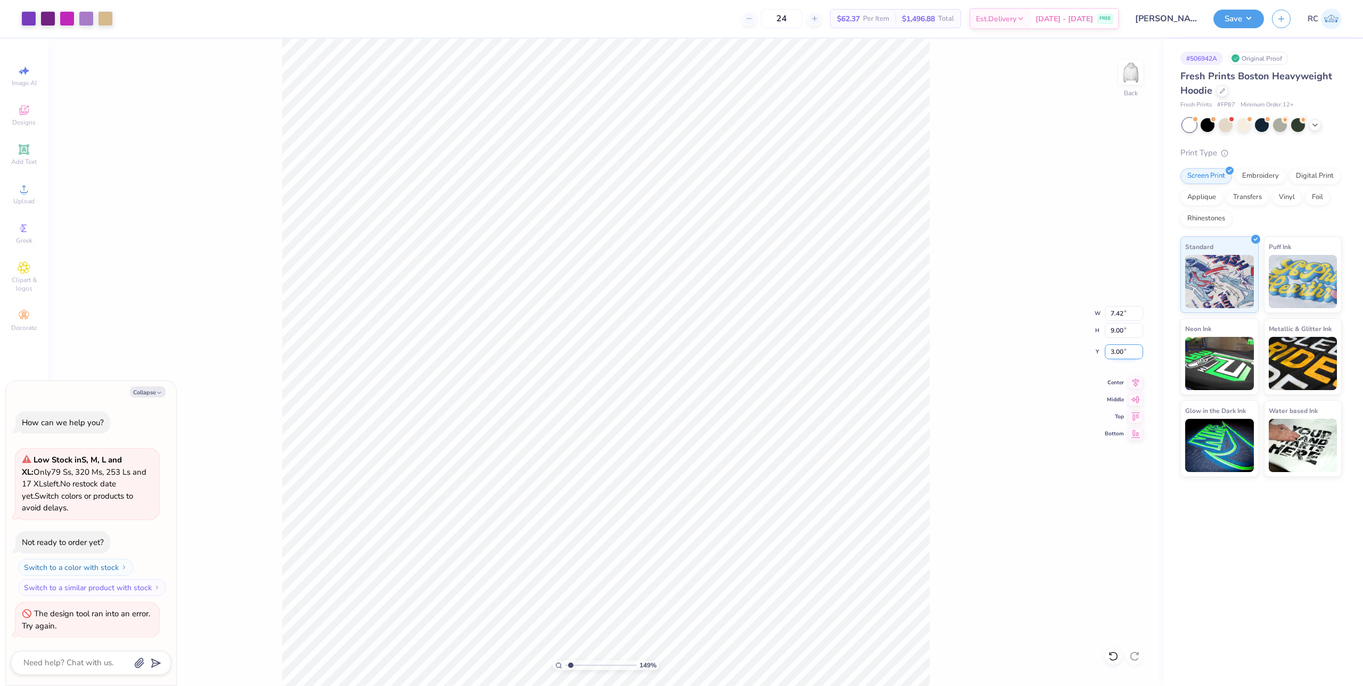
type textarea "x"
click at [1258, 23] on button "Save" at bounding box center [1238, 17] width 51 height 19
type input "1.49212329151837"
type textarea "x"
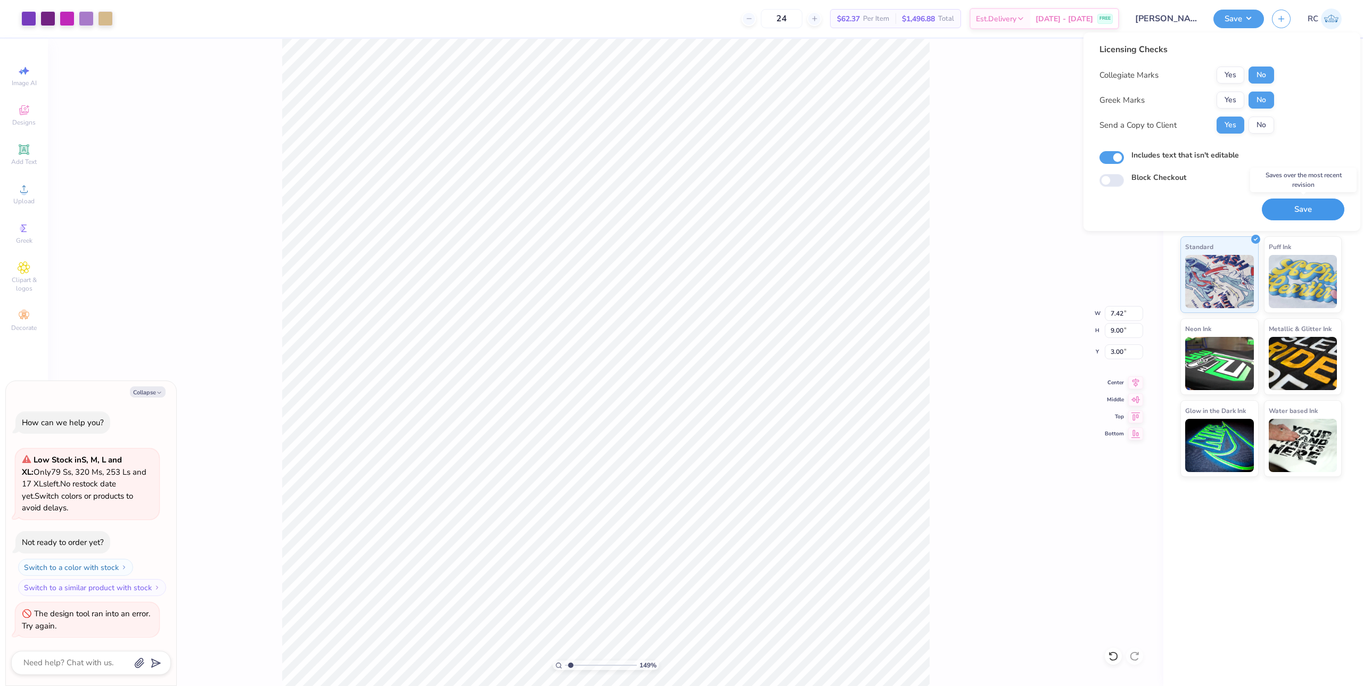
click at [1293, 214] on button "Save" at bounding box center [1302, 210] width 83 height 22
type input "1.49212329151837"
click at [1119, 218] on div "Licensing Checks Collegiate Marks Yes No Greek Marks Yes No Send a Copy to Clie…" at bounding box center [1221, 131] width 245 height 177
click at [164, 392] on button "Collapse" at bounding box center [148, 391] width 36 height 11
type textarea "x"
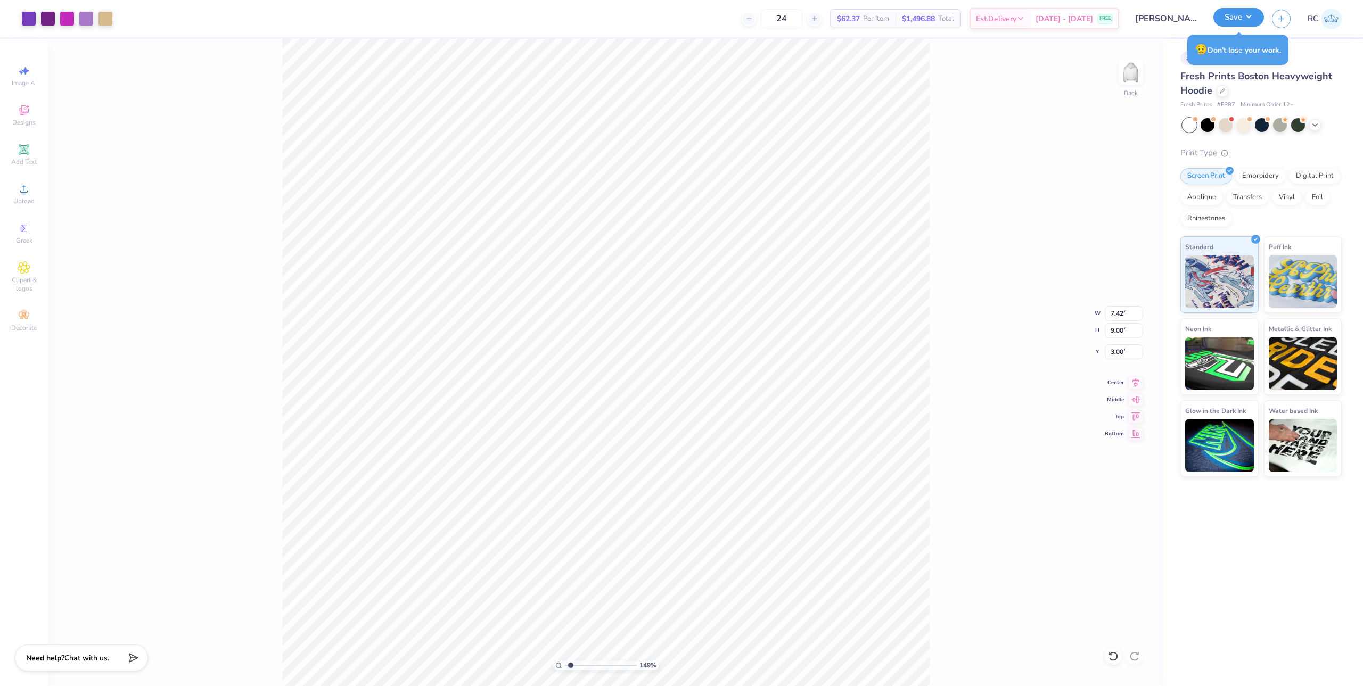
click at [1249, 18] on button "Save" at bounding box center [1238, 17] width 51 height 19
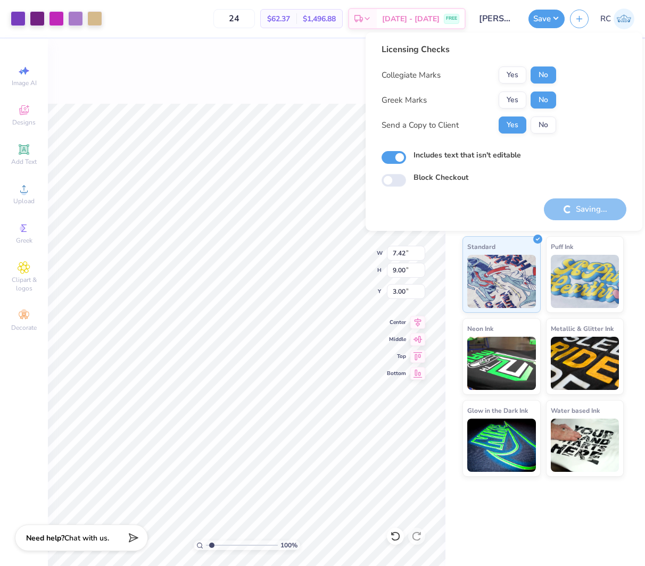
type input "1"
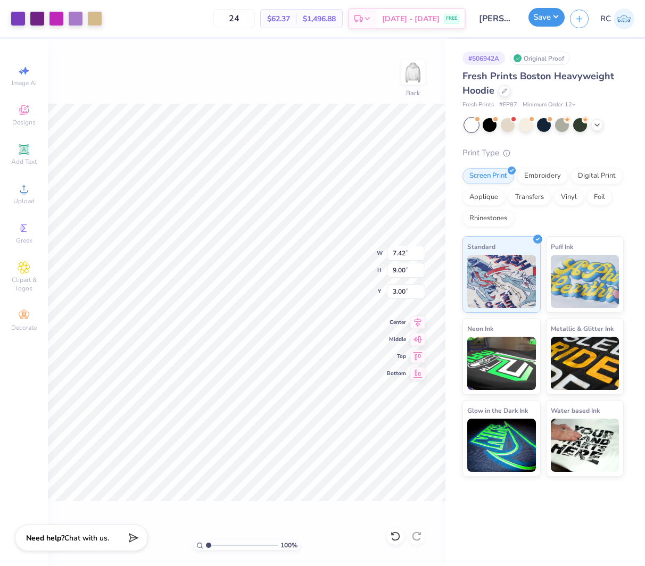
click at [559, 16] on button "Save" at bounding box center [547, 17] width 36 height 19
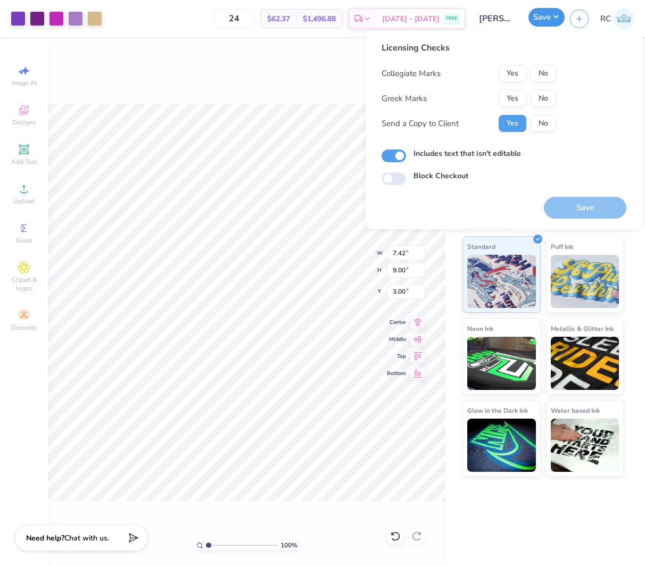
click at [546, 13] on button "Save" at bounding box center [547, 17] width 36 height 19
